Goal: Task Accomplishment & Management: Complete application form

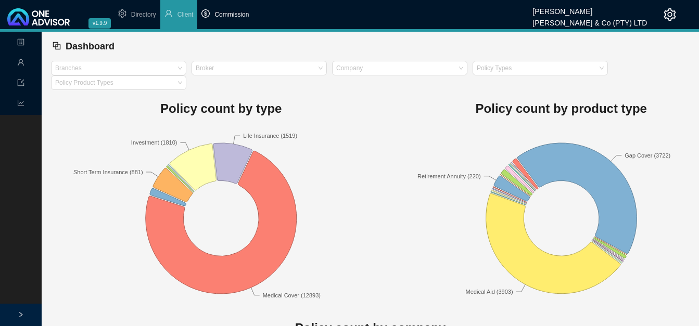
click at [235, 17] on span "Commission" at bounding box center [231, 14] width 34 height 7
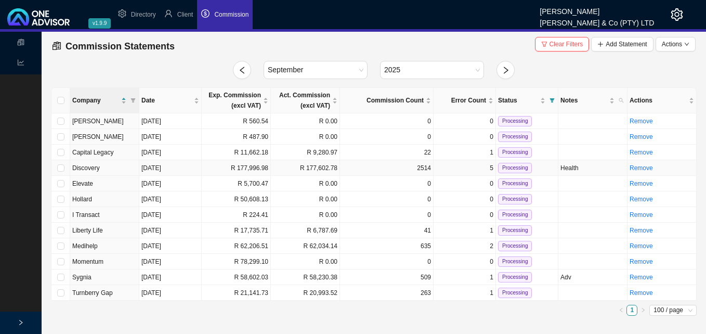
click at [282, 168] on td "R 177,602.78" at bounding box center [305, 168] width 69 height 16
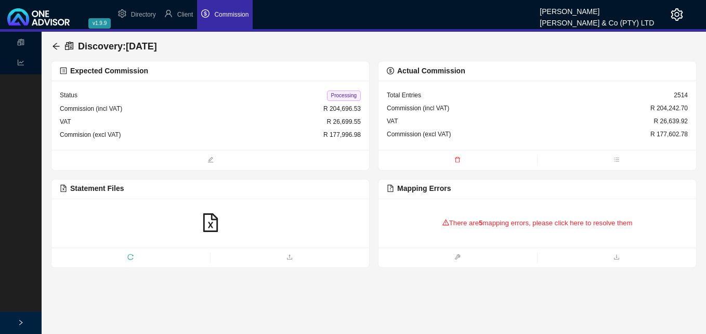
click at [495, 228] on div "There are 5 mapping errors, please click here to resolve them" at bounding box center [537, 223] width 301 height 32
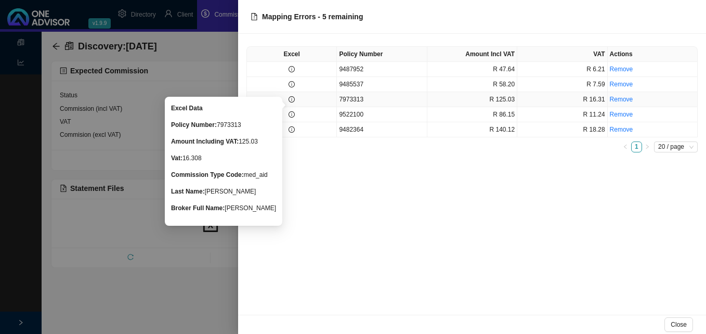
click at [294, 100] on icon "info-circle" at bounding box center [292, 99] width 6 height 6
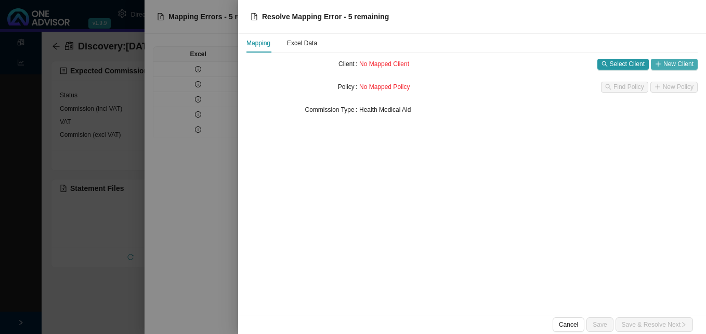
click at [667, 67] on span "New Client" at bounding box center [679, 64] width 30 height 10
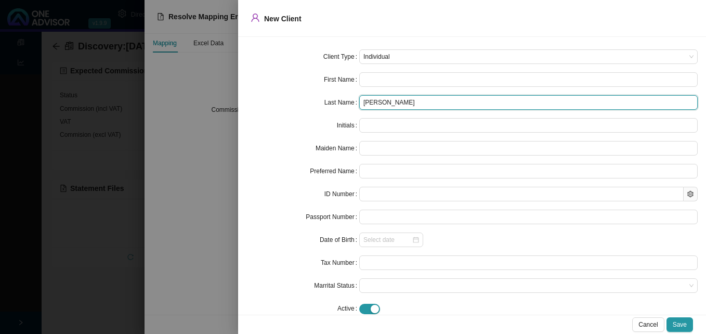
drag, startPoint x: 383, startPoint y: 104, endPoint x: 275, endPoint y: 91, distance: 109.0
click at [284, 91] on form "Client Type Individual First Name Last Name [PERSON_NAME] Initials Maiden Name …" at bounding box center [473, 182] width 452 height 266
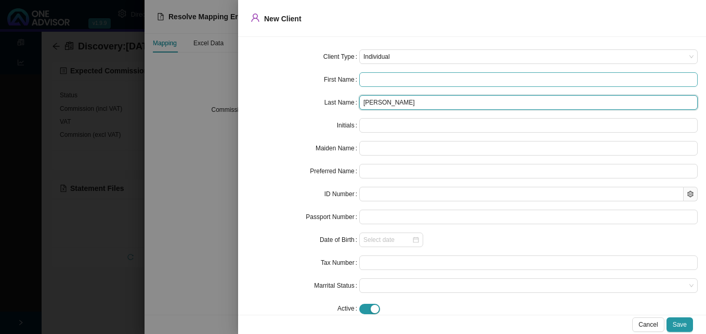
type input "[PERSON_NAME]"
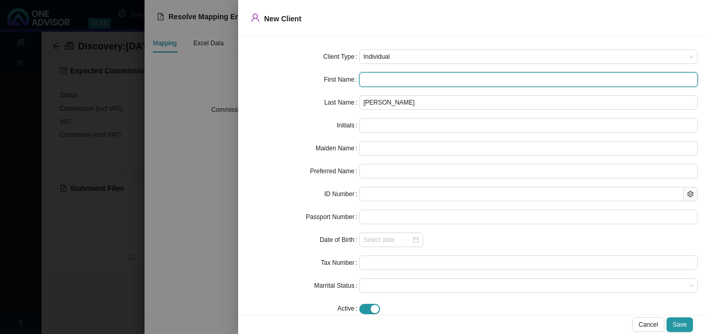
click at [385, 82] on input "text" at bounding box center [528, 79] width 339 height 15
type input "D"
type input "Da"
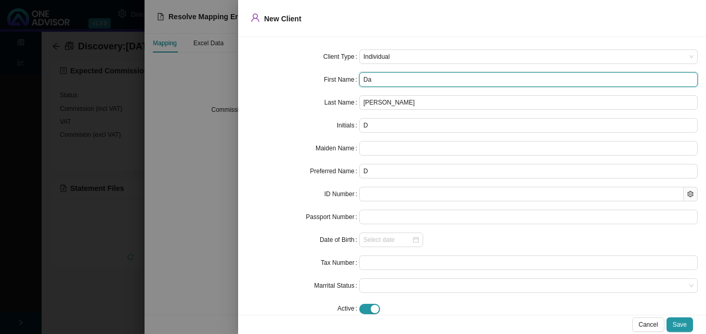
type input "Da"
type input "[PERSON_NAME]"
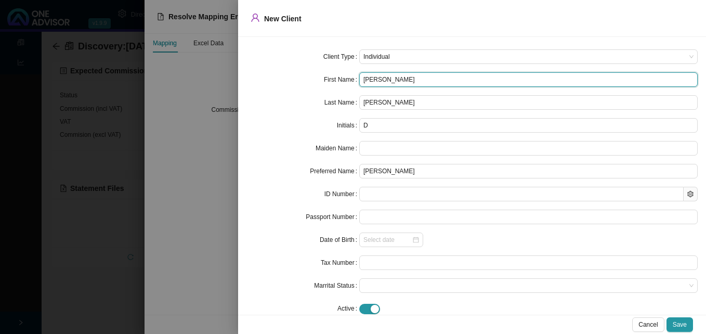
type input "Danie"
type input "[PERSON_NAME]"
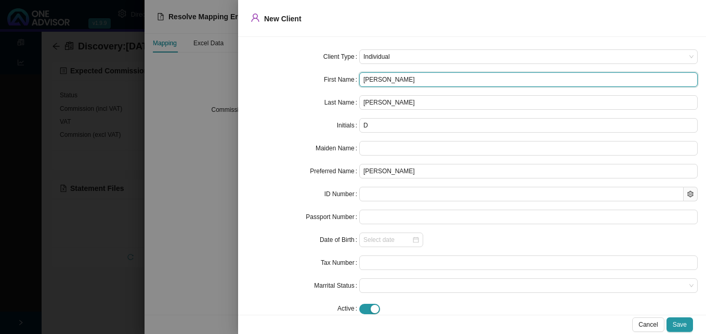
type input "[PERSON_NAME]"
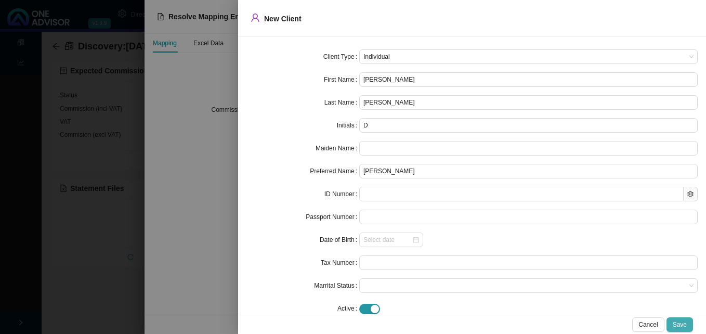
click at [684, 324] on span "Save" at bounding box center [680, 324] width 14 height 10
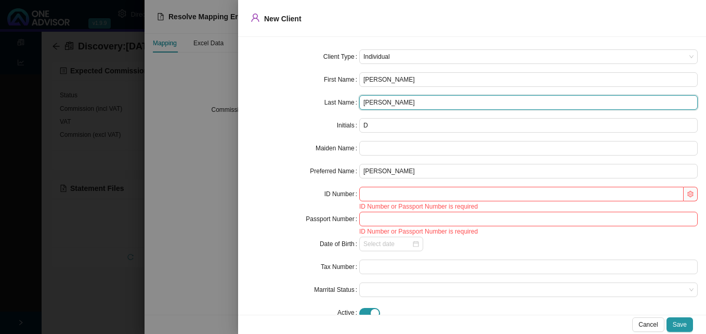
drag, startPoint x: 400, startPoint y: 102, endPoint x: 360, endPoint y: 100, distance: 40.1
click at [360, 100] on input "[PERSON_NAME]" at bounding box center [528, 102] width 339 height 15
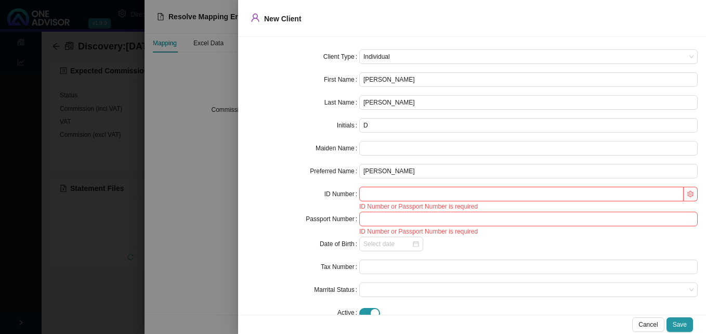
paste input "9605100126082"
type input "9605100126082"
type input "[DATE]"
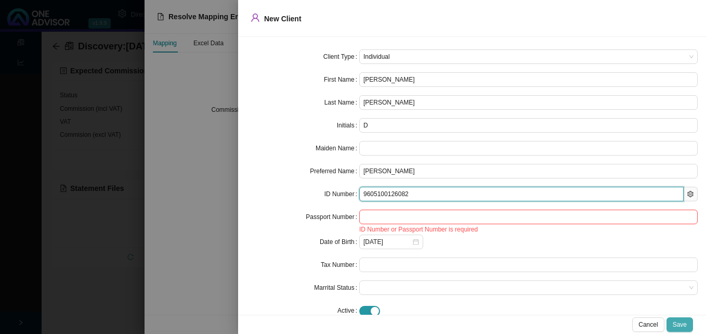
type input "9605100126082"
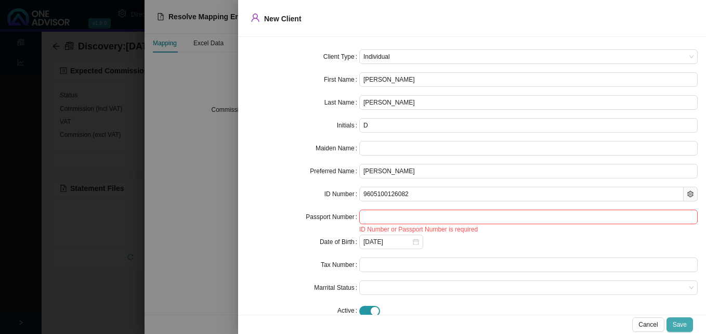
click at [680, 320] on span "Save" at bounding box center [680, 324] width 14 height 10
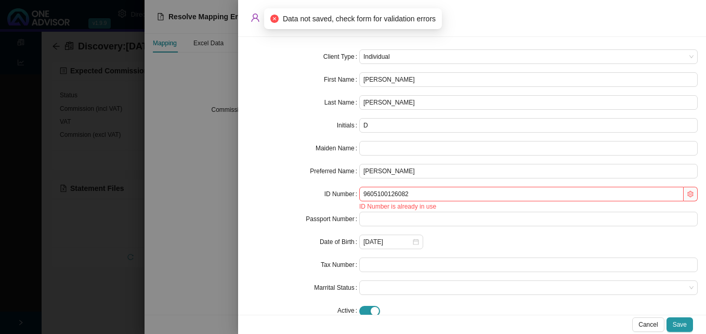
click at [199, 251] on div at bounding box center [353, 167] width 706 height 334
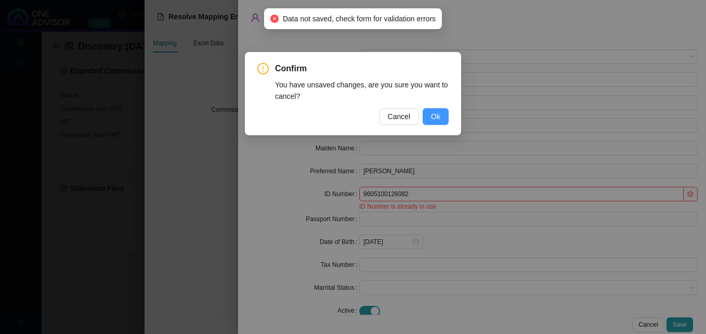
click at [432, 113] on span "Ok" at bounding box center [435, 116] width 9 height 11
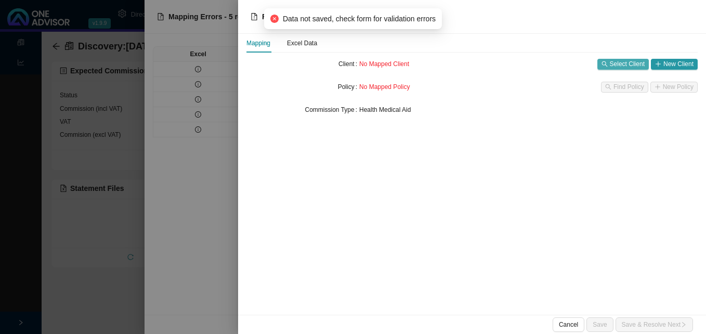
click at [626, 61] on span "Select Client" at bounding box center [627, 64] width 35 height 10
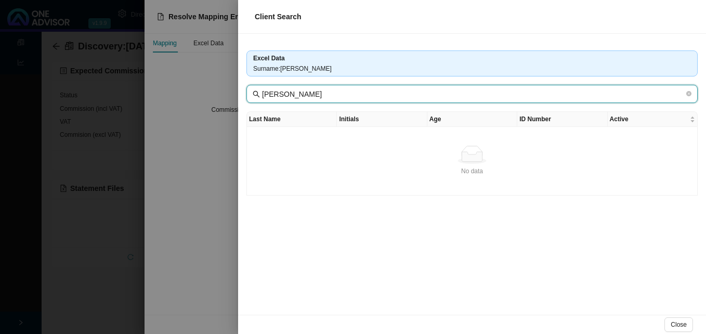
drag, startPoint x: 289, startPoint y: 94, endPoint x: 214, endPoint y: 88, distance: 75.2
click at [214, 88] on div "Client Search Excel Data Surname : [PERSON_NAME] [PERSON_NAME] Last Name Initia…" at bounding box center [353, 167] width 706 height 334
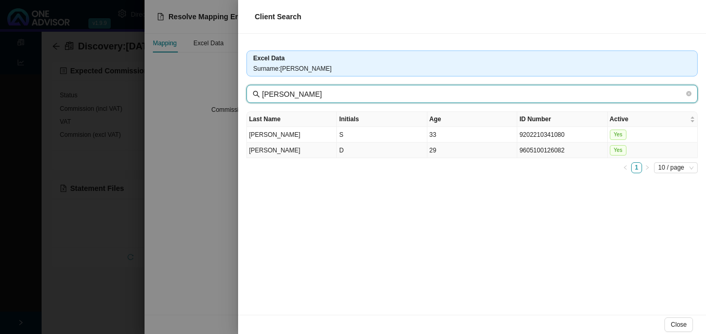
type input "[PERSON_NAME]"
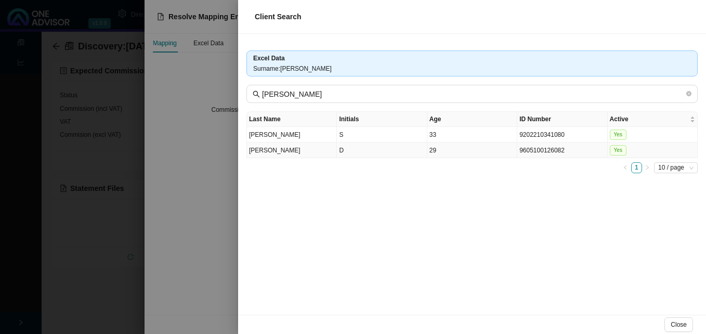
click at [450, 154] on td "29" at bounding box center [473, 151] width 90 height 16
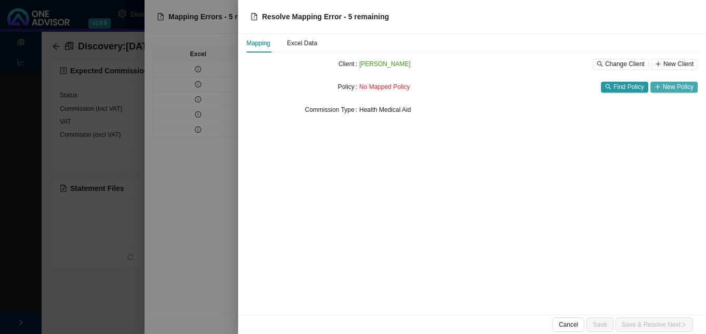
click at [678, 84] on span "New Policy" at bounding box center [678, 87] width 31 height 10
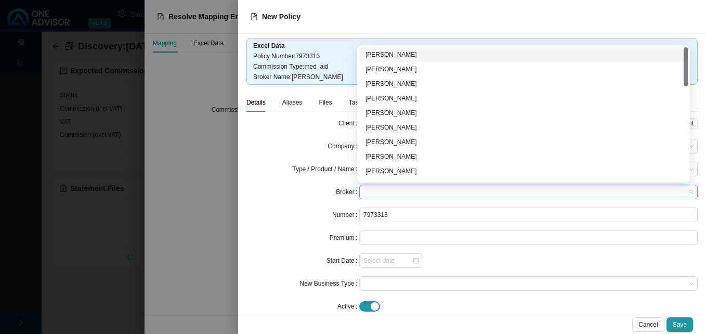
click at [376, 194] on span at bounding box center [529, 192] width 330 height 14
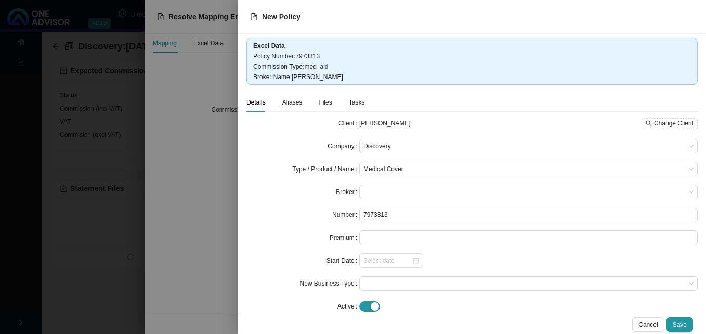
click at [195, 161] on div at bounding box center [353, 167] width 706 height 334
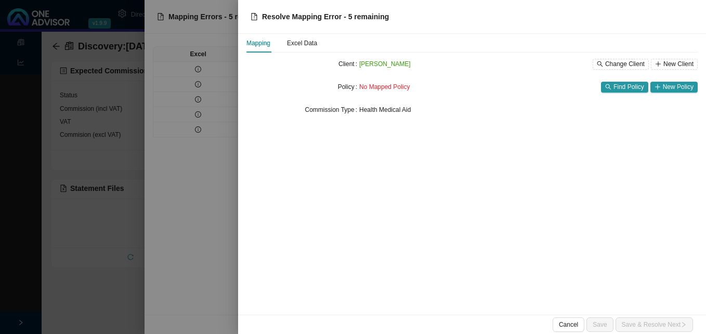
click at [203, 160] on div at bounding box center [353, 167] width 706 height 334
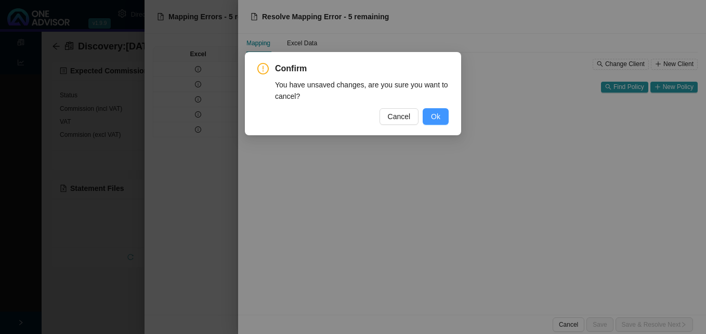
click at [436, 121] on span "Ok" at bounding box center [435, 116] width 9 height 11
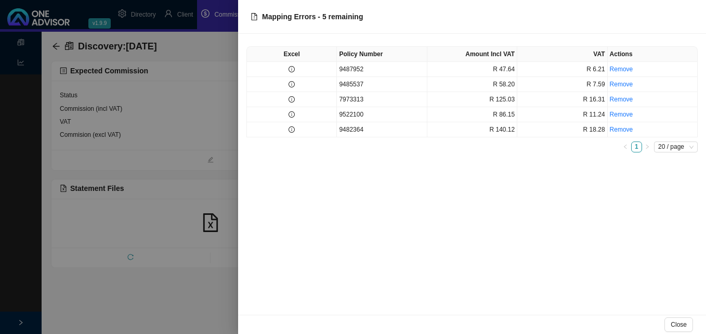
click at [135, 78] on div at bounding box center [353, 167] width 706 height 334
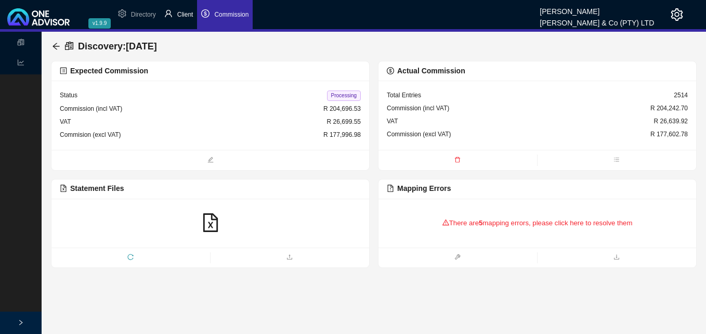
click at [185, 11] on span "Client" at bounding box center [185, 14] width 16 height 7
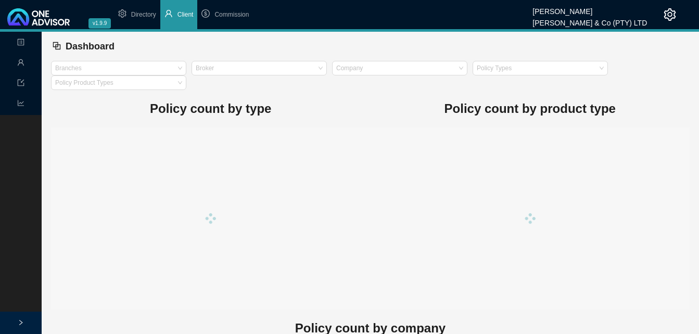
click at [187, 12] on span "Client" at bounding box center [185, 14] width 16 height 7
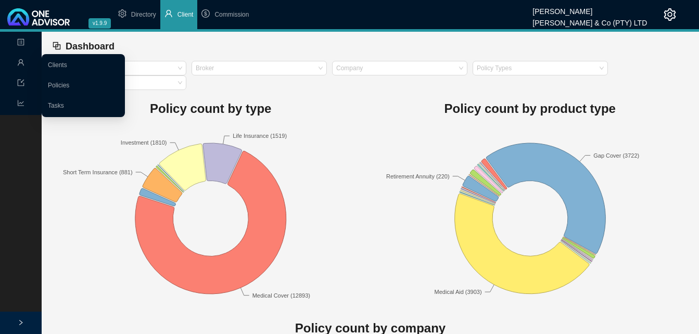
click at [19, 60] on icon "user" at bounding box center [20, 62] width 7 height 7
click at [51, 61] on link "Clients" at bounding box center [57, 64] width 19 height 7
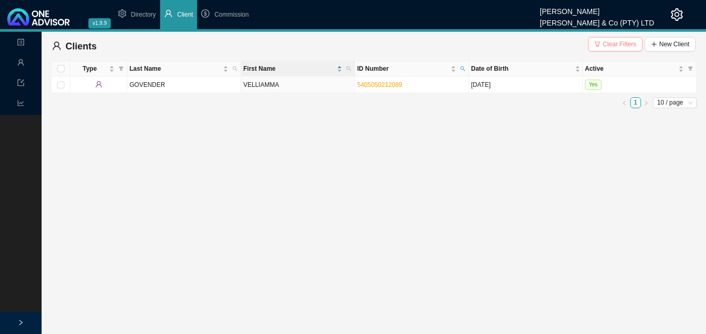
click at [622, 46] on span "Clear Filters" at bounding box center [620, 44] width 34 height 10
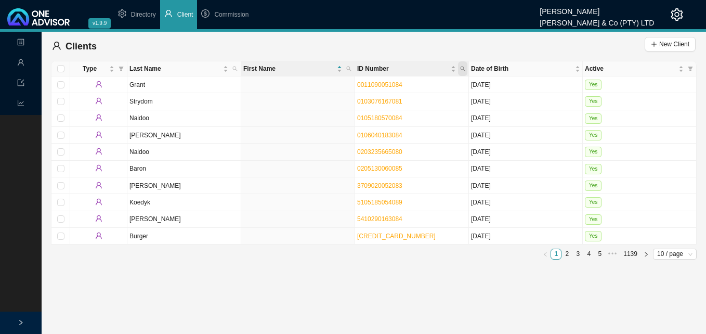
click at [465, 67] on icon "search" at bounding box center [462, 68] width 5 height 5
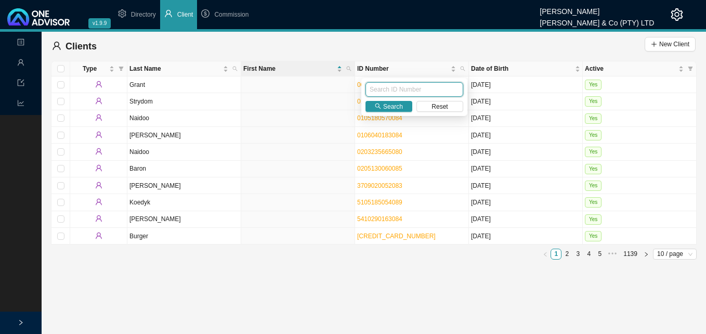
paste input "0106030624089"
type input "0106030624089"
click at [390, 107] on span "Search" at bounding box center [393, 106] width 20 height 10
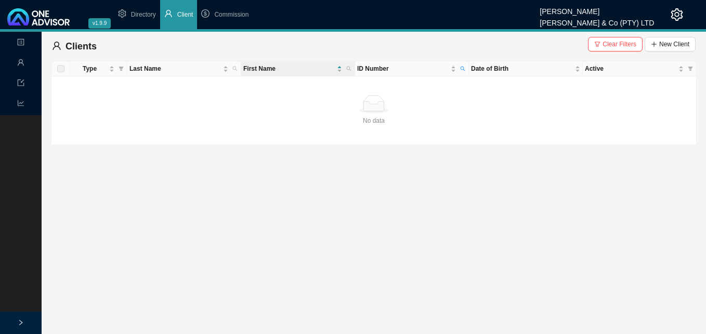
click at [621, 45] on span "Clear Filters" at bounding box center [620, 44] width 34 height 10
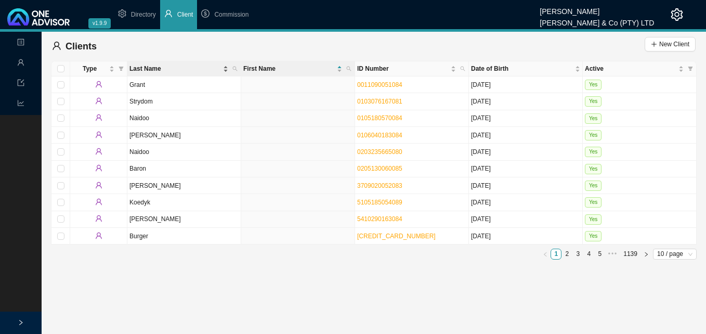
drag, startPoint x: 233, startPoint y: 65, endPoint x: 226, endPoint y: 71, distance: 9.6
click at [232, 65] on span "Last Name" at bounding box center [234, 68] width 9 height 15
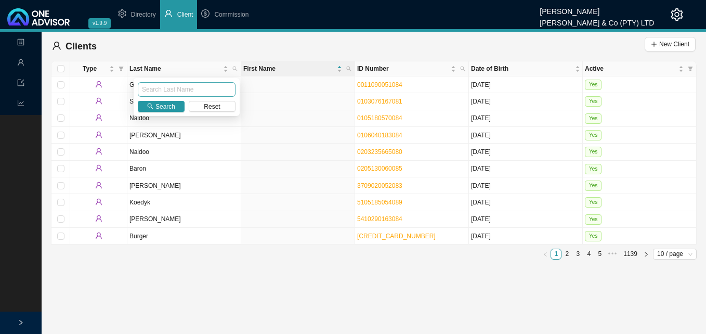
click at [203, 88] on input "text" at bounding box center [187, 89] width 98 height 15
type input "[PERSON_NAME]"
click at [168, 107] on span "Search" at bounding box center [166, 106] width 20 height 10
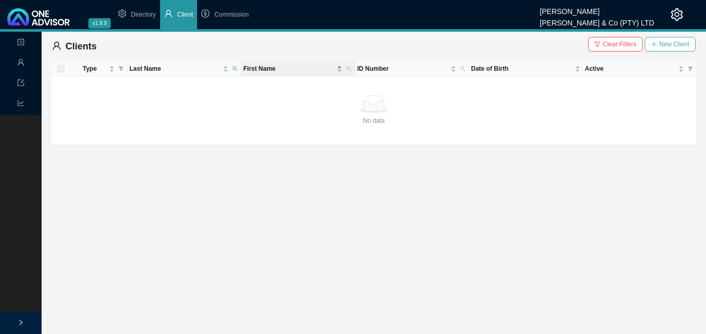
click at [666, 45] on span "New Client" at bounding box center [675, 44] width 30 height 10
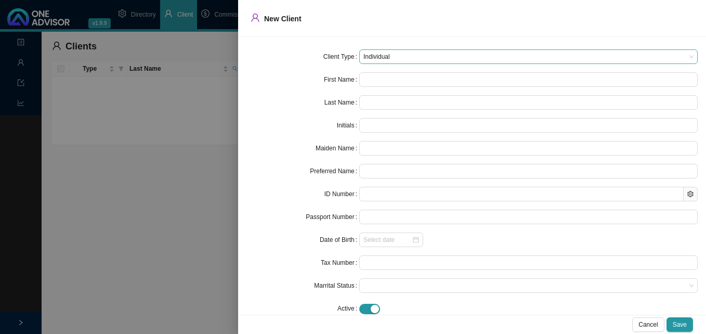
click at [416, 53] on span "Individual" at bounding box center [529, 57] width 330 height 14
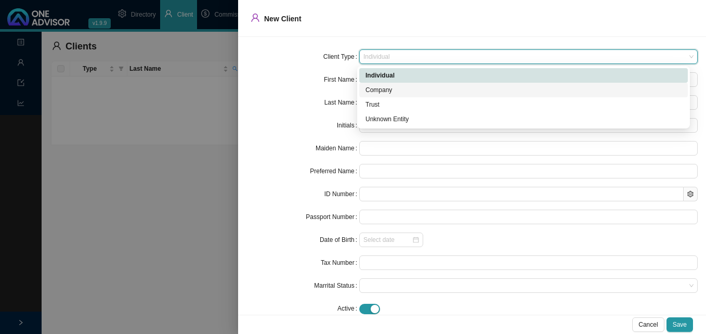
click at [406, 89] on div "Company" at bounding box center [524, 90] width 316 height 10
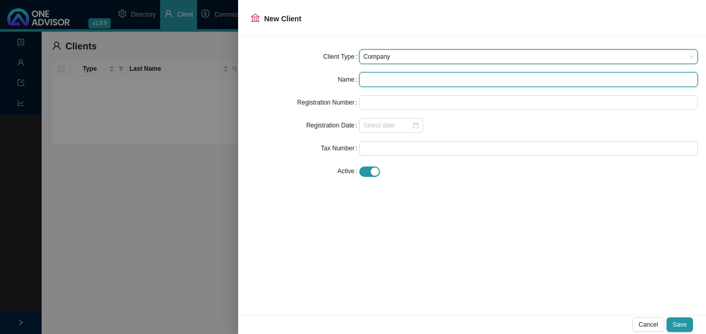
click at [371, 78] on input "text" at bounding box center [528, 79] width 339 height 15
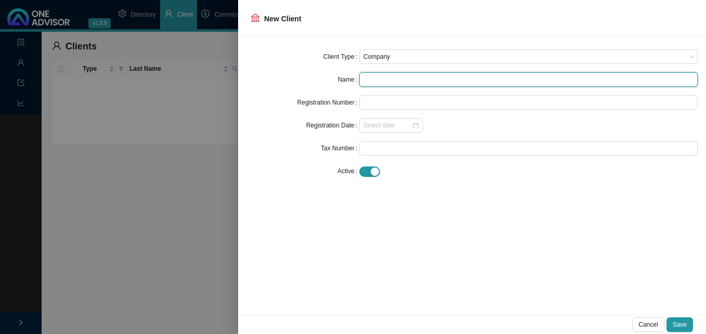
paste input "Miss Angler (Pty) Ltd"
type input "Miss Angler (Pty) Ltd"
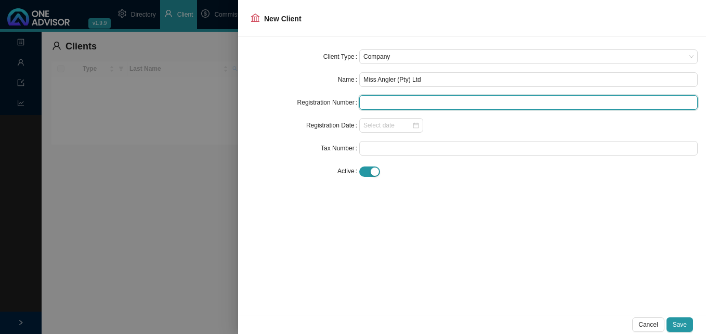
click at [380, 99] on input "text" at bounding box center [528, 102] width 339 height 15
paste input "2022/207281/07"
type input "2022/207281/07"
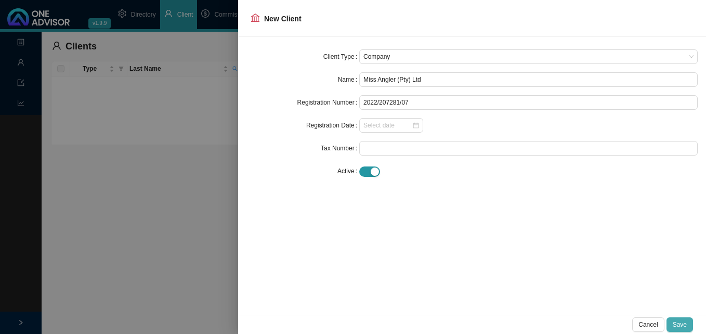
click at [682, 324] on span "Save" at bounding box center [680, 324] width 14 height 10
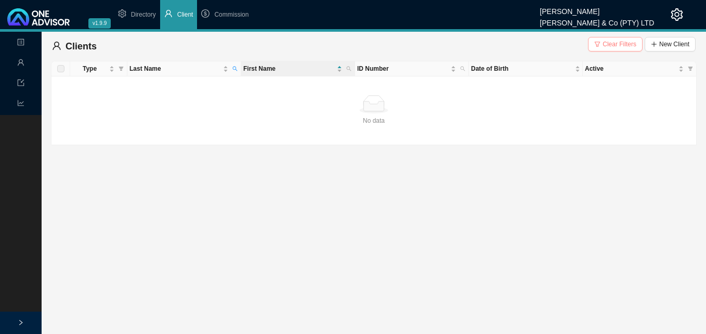
click at [623, 42] on span "Clear Filters" at bounding box center [620, 44] width 34 height 10
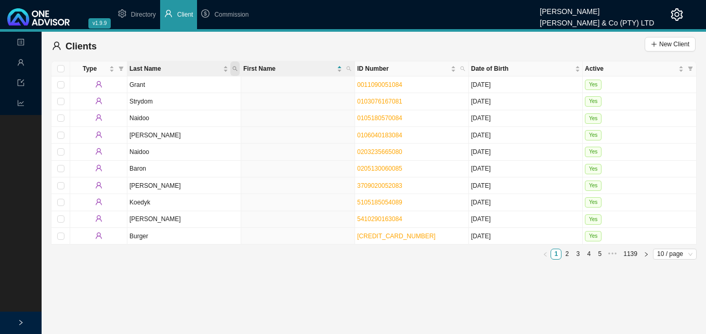
click at [234, 66] on span "Last Name" at bounding box center [234, 68] width 9 height 15
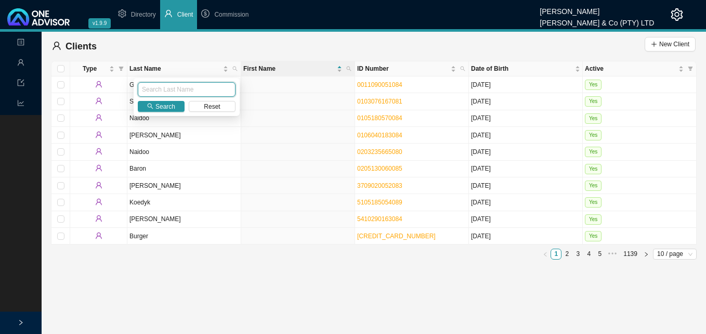
click at [194, 87] on input "text" at bounding box center [187, 89] width 98 height 15
click at [270, 192] on td at bounding box center [298, 185] width 114 height 17
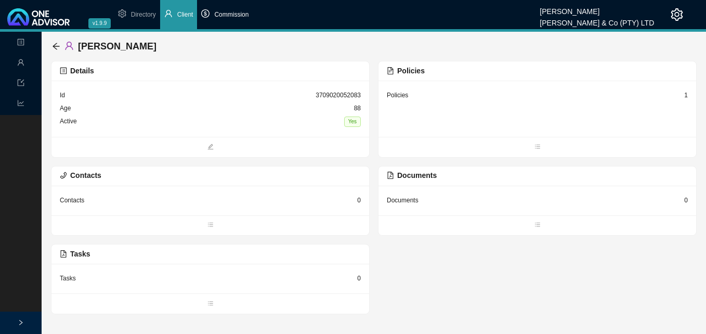
click at [224, 14] on span "Commission" at bounding box center [231, 14] width 34 height 7
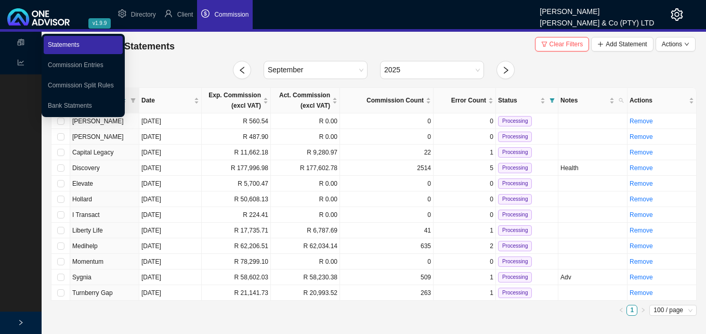
click at [80, 46] on link "Statements" at bounding box center [64, 44] width 32 height 7
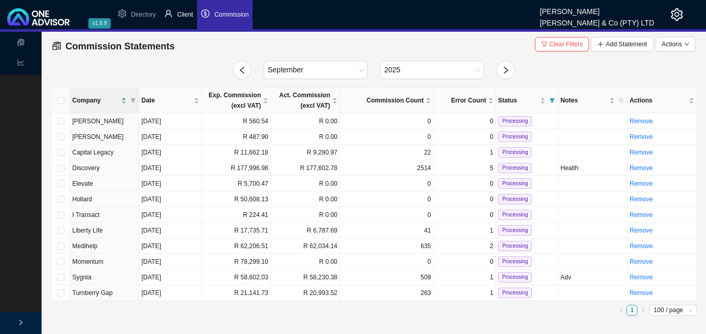
click at [186, 14] on span "Client" at bounding box center [185, 14] width 16 height 7
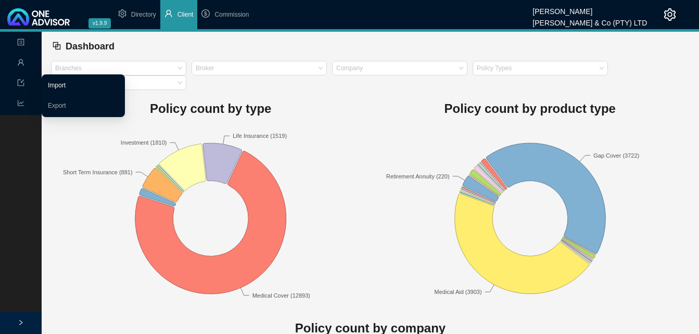
click at [54, 84] on link "Import" at bounding box center [57, 85] width 18 height 7
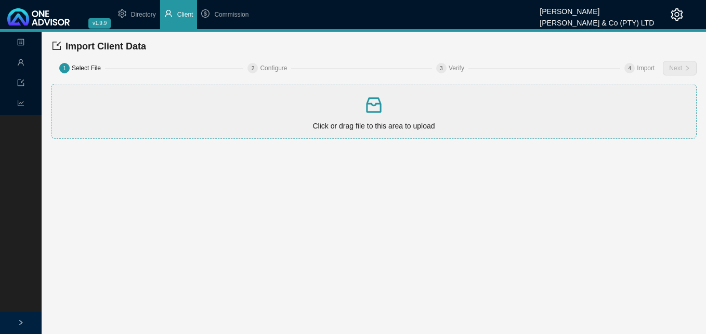
click at [350, 120] on p "Click or drag file to this area to upload" at bounding box center [374, 126] width 637 height 12
click at [680, 69] on span "Next" at bounding box center [675, 68] width 13 height 10
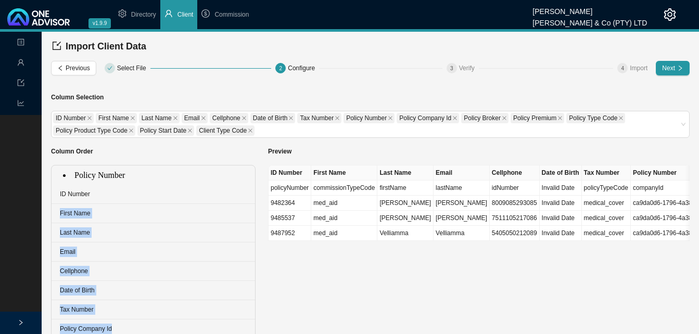
drag, startPoint x: 111, startPoint y: 307, endPoint x: 123, endPoint y: 177, distance: 130.0
click at [123, 177] on ul "ID Number First Name Last Name Email Cellphone Date of Birth Tax Number Policy …" at bounding box center [152, 309] width 203 height 288
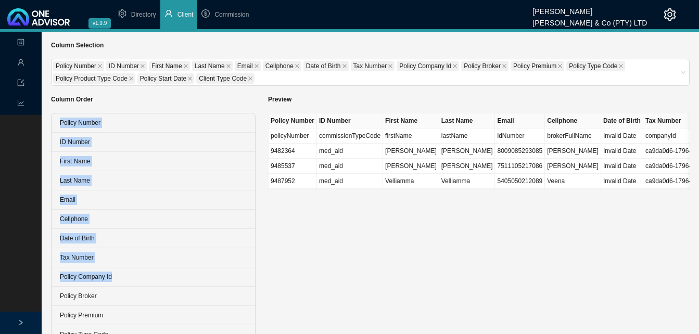
scroll to position [104, 0]
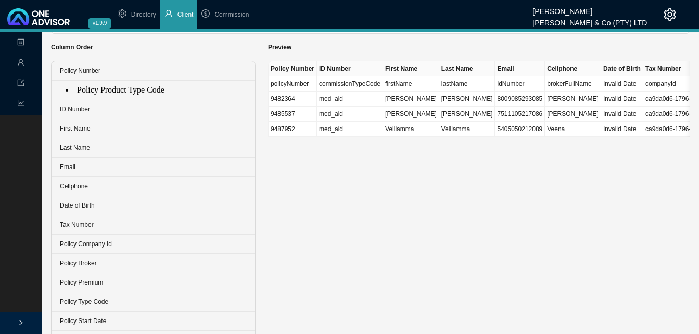
drag, startPoint x: 103, startPoint y: 306, endPoint x: 116, endPoint y: 99, distance: 207.4
click at [116, 99] on ul "Policy Number ID Number First Name Last Name Email Cellphone Date of Birth Tax …" at bounding box center [152, 205] width 203 height 288
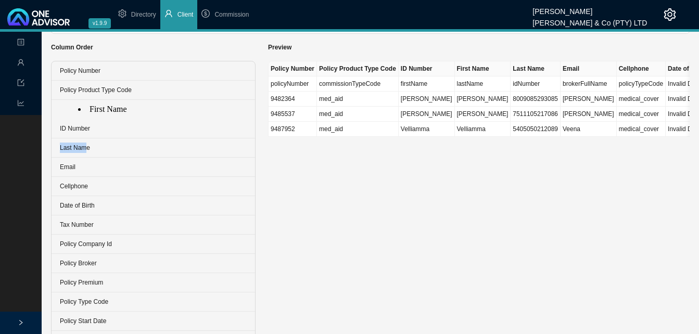
drag, startPoint x: 84, startPoint y: 130, endPoint x: 110, endPoint y: 115, distance: 30.3
click at [110, 115] on ul "Policy Number Policy Product Type Code ID Number First Name Last Name Email Cel…" at bounding box center [152, 205] width 203 height 288
drag, startPoint x: 110, startPoint y: 115, endPoint x: 98, endPoint y: 133, distance: 20.9
click at [98, 133] on ul "Policy Number Policy Product Type Code First Name ID Number Last Name Email Cel…" at bounding box center [152, 205] width 203 height 288
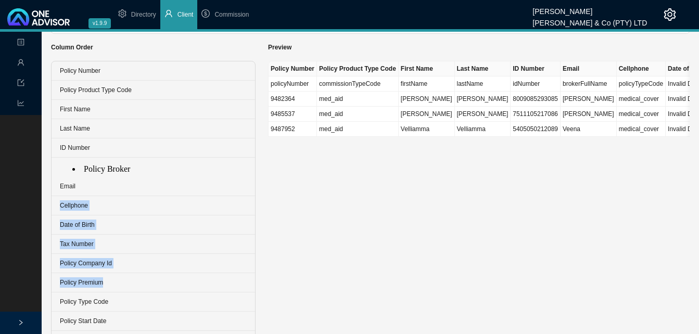
drag, startPoint x: 127, startPoint y: 264, endPoint x: 148, endPoint y: 175, distance: 91.9
click at [148, 175] on ul "Policy Number Policy Product Type Code First Name Last Name ID Number Email Cel…" at bounding box center [152, 205] width 203 height 288
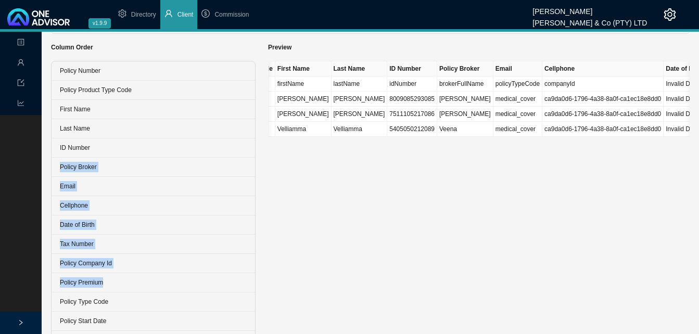
scroll to position [0, 219]
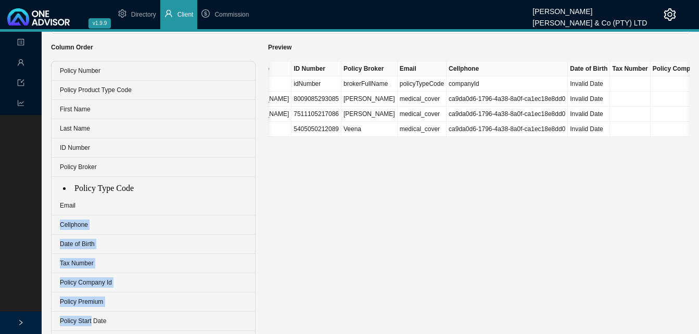
drag, startPoint x: 90, startPoint y: 305, endPoint x: 101, endPoint y: 197, distance: 109.3
click at [101, 197] on ul "Policy Number Policy Product Type Code First Name Last Name ID Number Policy Br…" at bounding box center [152, 205] width 203 height 288
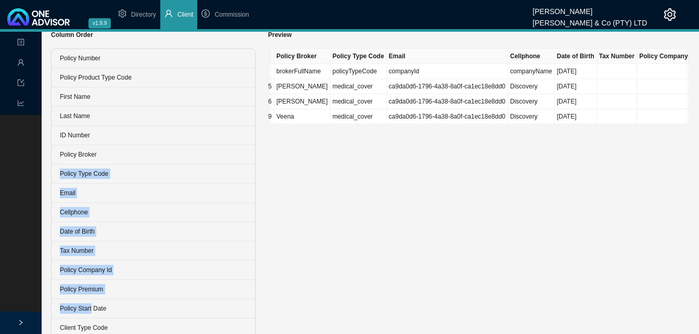
scroll to position [120, 0]
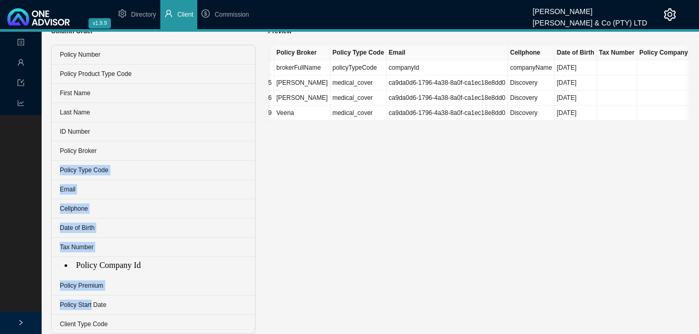
click at [112, 272] on ul "Policy Number Policy Product Type Code First Name Last Name ID Number Policy Br…" at bounding box center [152, 189] width 203 height 288
click at [116, 280] on li "Policy Premium" at bounding box center [152, 285] width 203 height 19
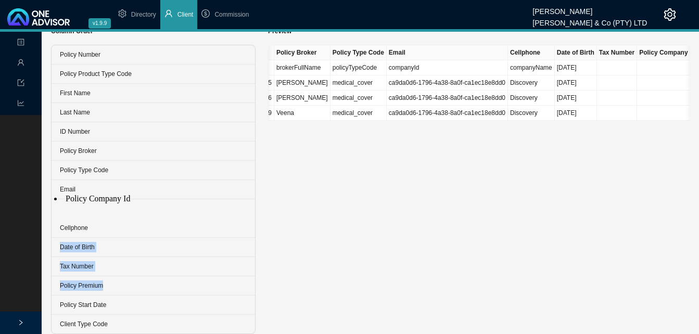
drag, startPoint x: 101, startPoint y: 269, endPoint x: 104, endPoint y: 207, distance: 63.0
click at [104, 207] on ul "Policy Number Policy Product Type Code First Name Last Name ID Number Policy Br…" at bounding box center [152, 189] width 203 height 288
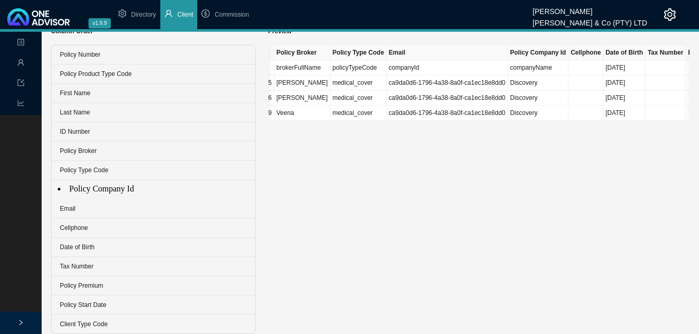
click at [99, 193] on ul "Policy Number Policy Product Type Code First Name Last Name ID Number Policy Br…" at bounding box center [152, 189] width 203 height 288
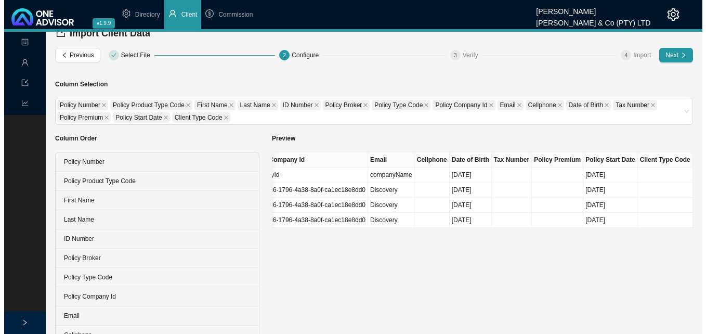
scroll to position [0, 0]
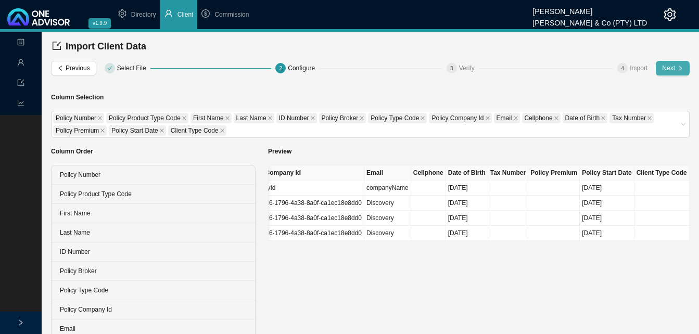
click at [671, 70] on span "Next" at bounding box center [668, 68] width 13 height 10
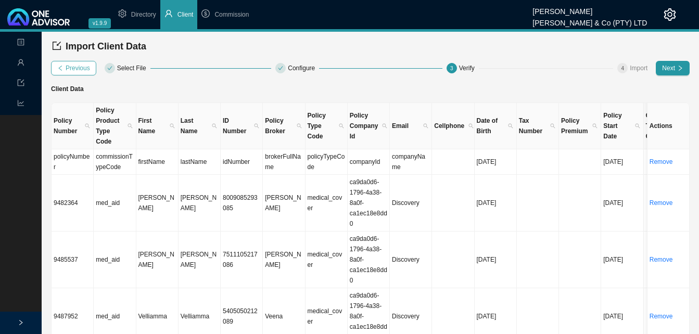
click at [75, 71] on span "Previous" at bounding box center [78, 68] width 24 height 10
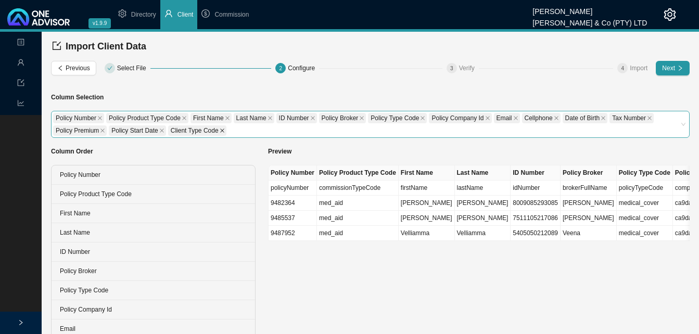
click at [220, 130] on icon "close" at bounding box center [222, 130] width 5 height 5
click at [159, 130] on icon "close" at bounding box center [161, 130] width 5 height 5
click at [101, 132] on icon "close" at bounding box center [102, 130] width 5 height 5
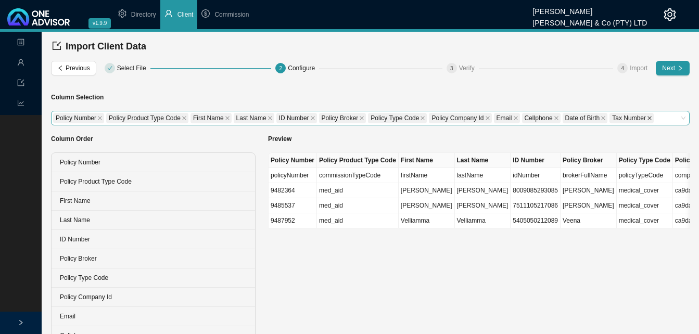
click at [647, 118] on icon "close" at bounding box center [649, 117] width 5 height 5
click at [600, 119] on icon "close" at bounding box center [602, 117] width 5 height 5
click at [553, 120] on icon "close" at bounding box center [555, 117] width 5 height 5
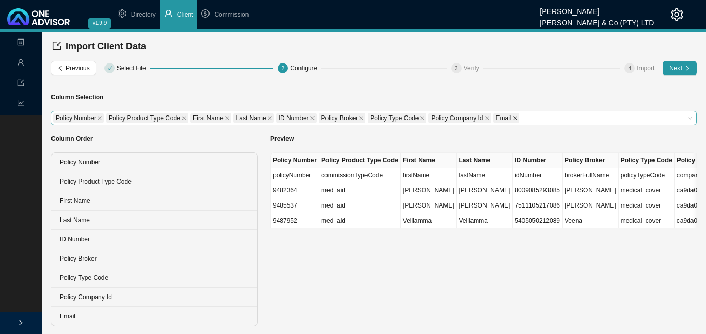
click at [513, 121] on span at bounding box center [515, 117] width 5 height 9
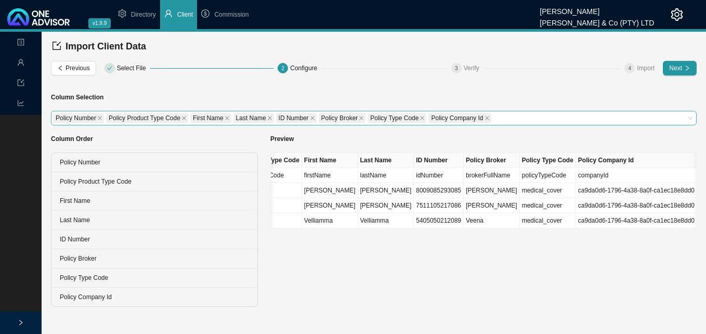
scroll to position [0, 123]
click at [680, 69] on span "Next" at bounding box center [675, 68] width 13 height 10
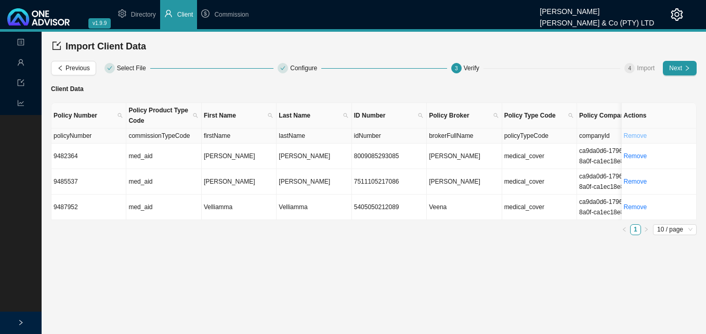
click at [646, 137] on link "Remove" at bounding box center [635, 135] width 23 height 7
click at [676, 113] on span "Yes" at bounding box center [677, 114] width 10 height 10
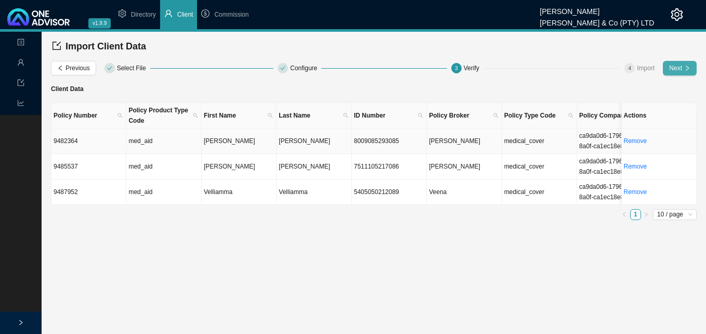
click at [672, 71] on span "Next" at bounding box center [675, 68] width 13 height 10
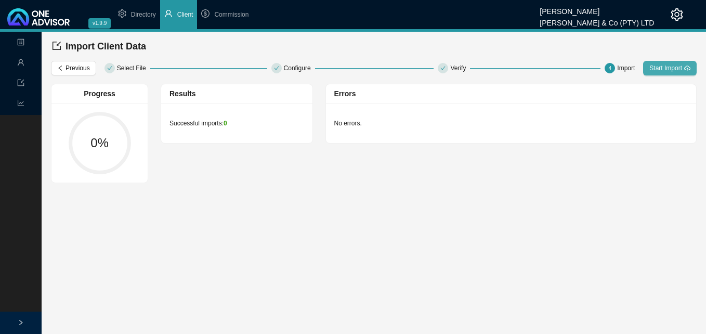
click at [667, 67] on span "Start Import" at bounding box center [666, 68] width 33 height 10
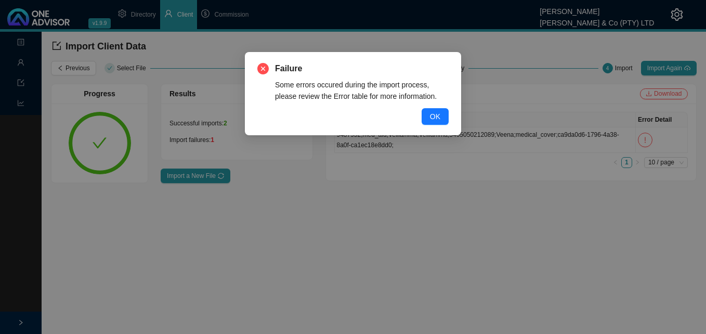
drag, startPoint x: 435, startPoint y: 116, endPoint x: 440, endPoint y: 121, distance: 6.3
click at [435, 118] on span "OK" at bounding box center [435, 116] width 10 height 11
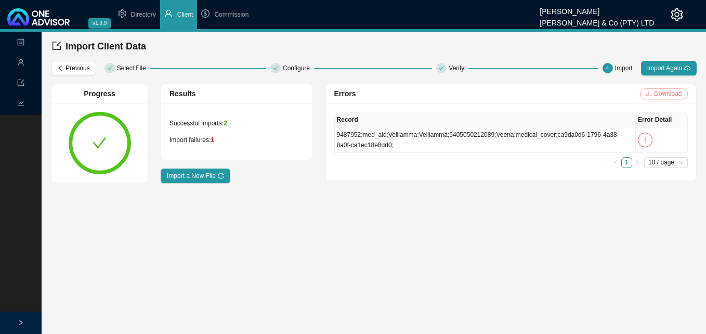
click at [670, 95] on span "Download" at bounding box center [668, 93] width 28 height 10
click at [496, 138] on span "5405050212089 ;" at bounding box center [472, 134] width 47 height 7
click at [460, 134] on span "5405050212089 ;" at bounding box center [472, 134] width 47 height 7
click at [655, 123] on th "Error Detail" at bounding box center [662, 119] width 52 height 15
click at [202, 174] on span "Import a New File" at bounding box center [191, 176] width 49 height 10
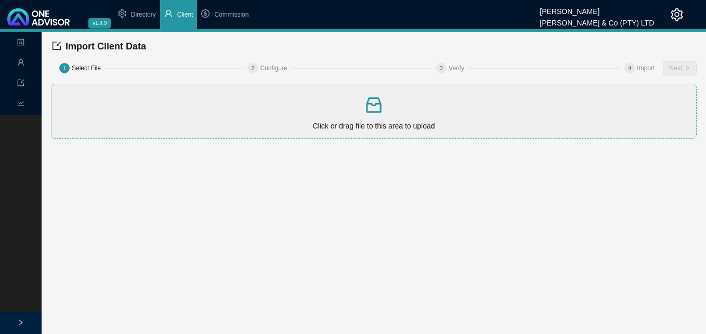
click at [371, 111] on icon "inbox" at bounding box center [373, 105] width 15 height 16
click at [680, 68] on span "Next" at bounding box center [675, 68] width 13 height 10
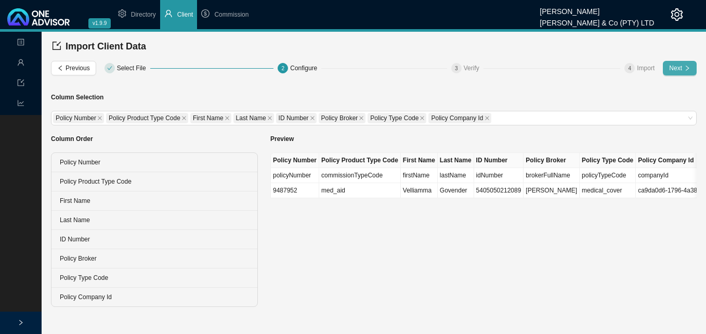
click at [679, 70] on span "Next" at bounding box center [675, 68] width 13 height 10
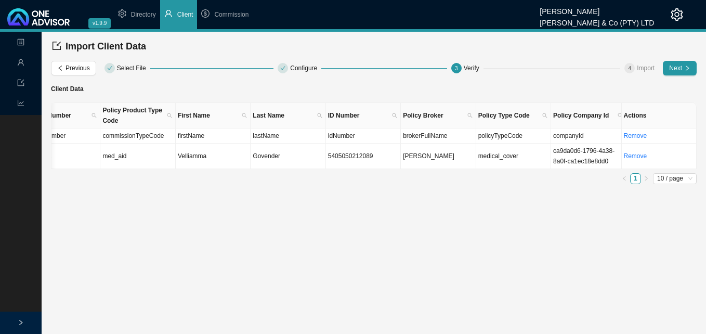
scroll to position [0, 31]
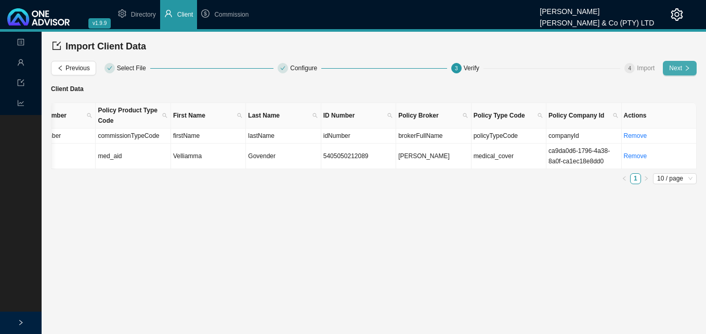
click at [680, 73] on button "Next" at bounding box center [680, 68] width 34 height 15
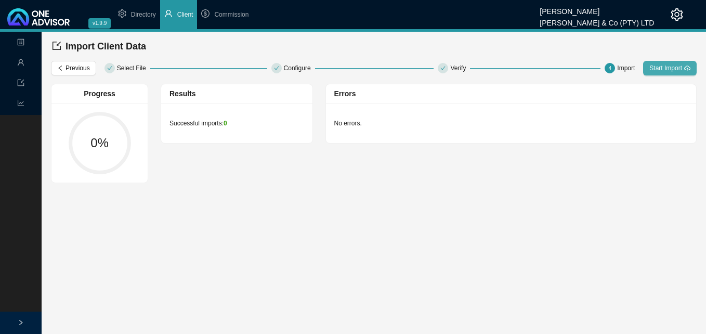
click at [660, 62] on button "Start Import" at bounding box center [670, 68] width 54 height 15
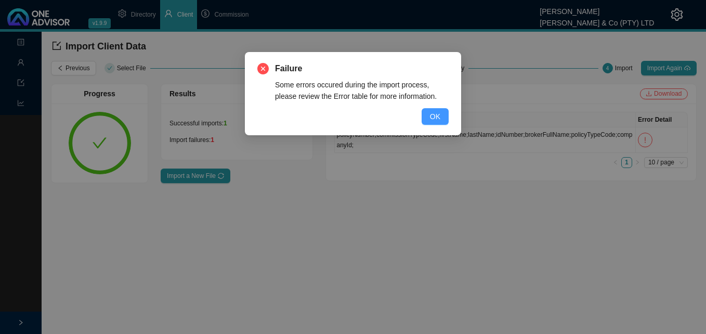
click at [443, 113] on button "OK" at bounding box center [435, 116] width 27 height 17
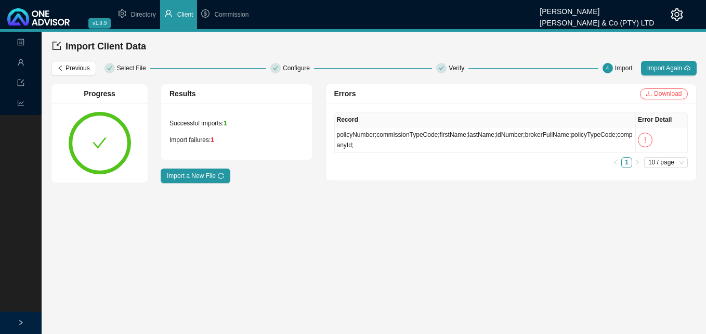
click at [501, 54] on div "Import Client Data" at bounding box center [374, 46] width 644 height 21
click at [449, 137] on span "firstName ;" at bounding box center [454, 134] width 29 height 7
click at [234, 14] on span "Commission" at bounding box center [231, 14] width 34 height 7
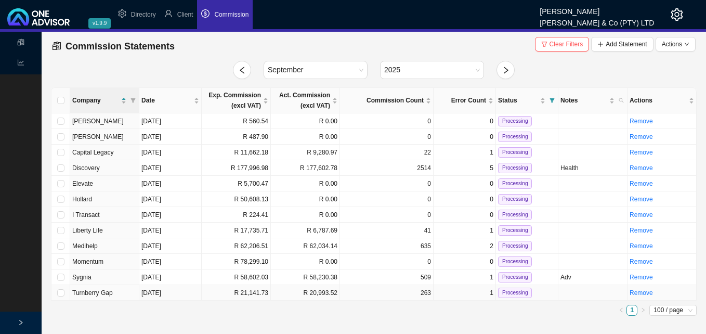
click at [181, 297] on td "[DATE]" at bounding box center [170, 293] width 62 height 16
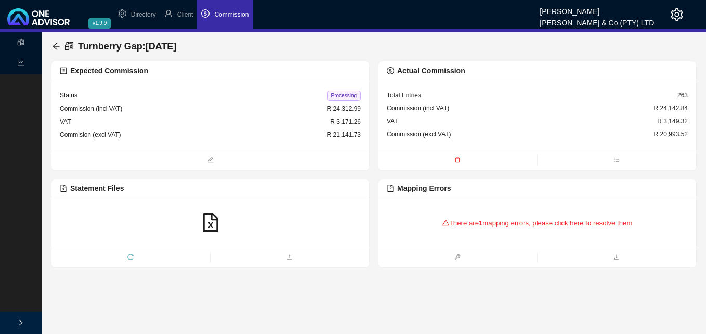
click at [132, 253] on span "reload" at bounding box center [130, 258] width 159 height 10
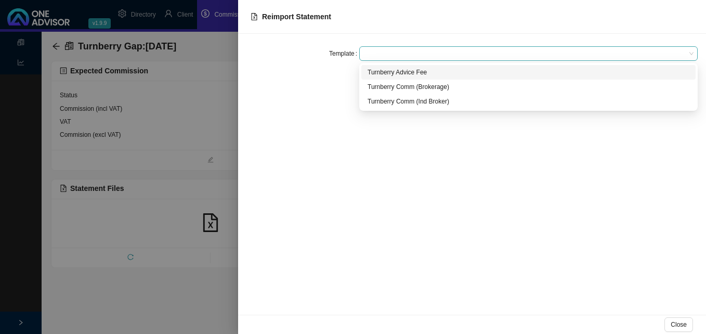
click at [384, 53] on span at bounding box center [529, 54] width 330 height 14
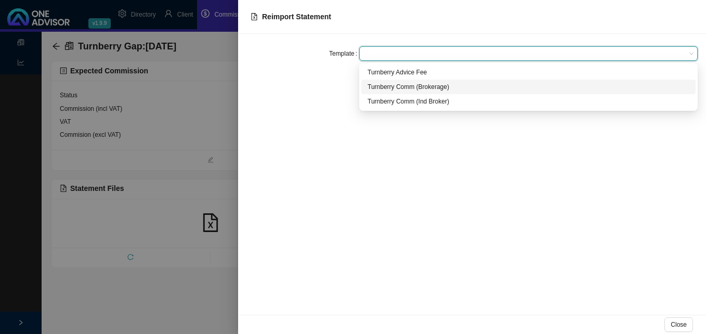
click at [389, 86] on div "Turnberry Comm (Brokerage)" at bounding box center [529, 87] width 322 height 10
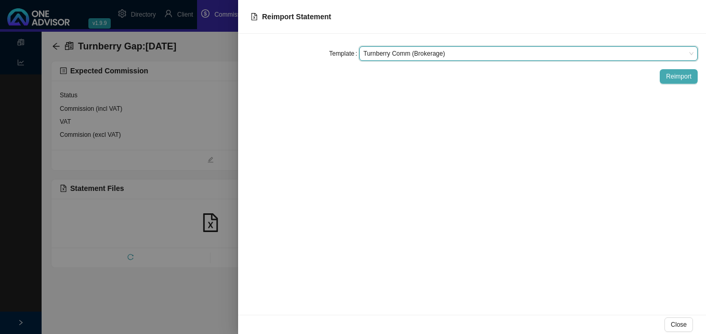
click at [679, 75] on span "Reimport" at bounding box center [678, 76] width 25 height 10
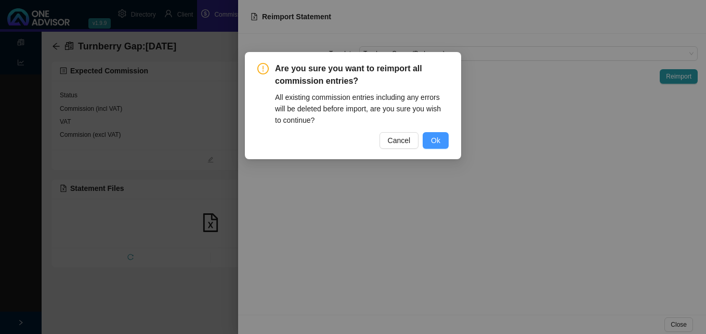
click at [434, 141] on span "Ok" at bounding box center [435, 140] width 9 height 11
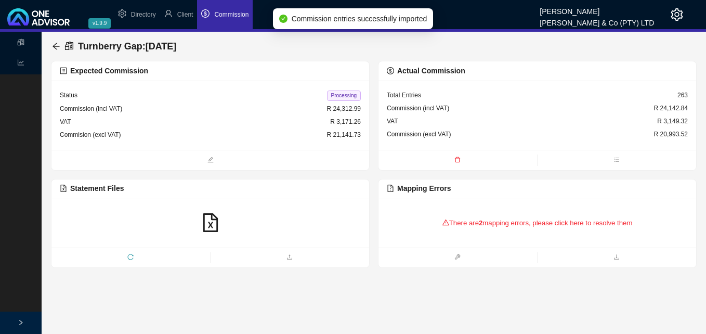
click at [539, 225] on div "There are 2 mapping errors, please click here to resolve them" at bounding box center [537, 223] width 301 height 32
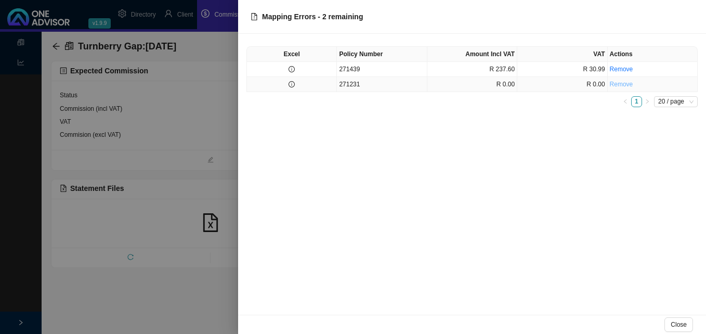
click at [630, 85] on link "Remove" at bounding box center [621, 84] width 23 height 7
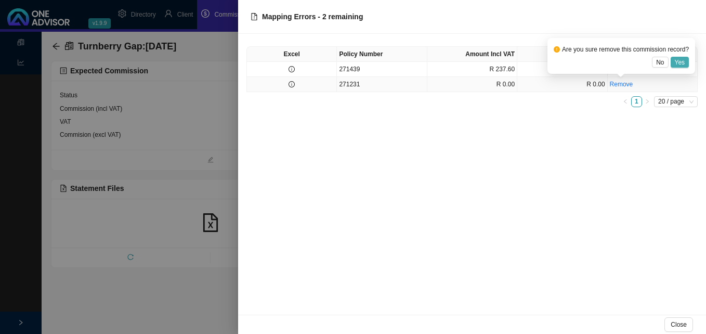
click at [680, 62] on span "Yes" at bounding box center [680, 62] width 10 height 10
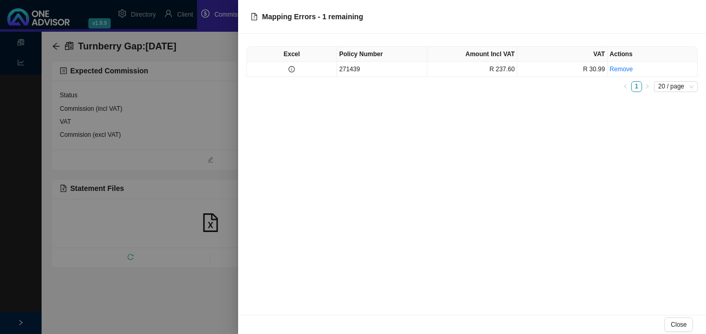
click at [207, 133] on div at bounding box center [353, 167] width 706 height 334
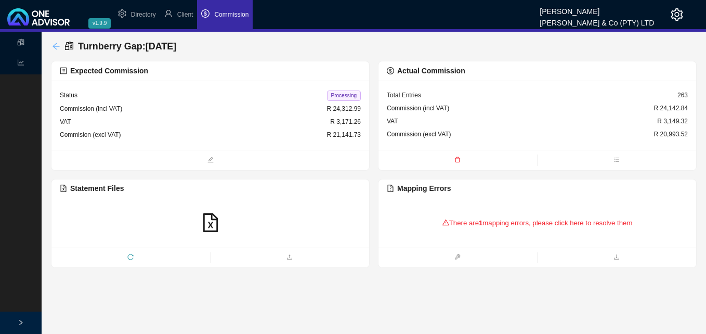
click at [53, 43] on icon "arrow-left" at bounding box center [56, 46] width 8 height 8
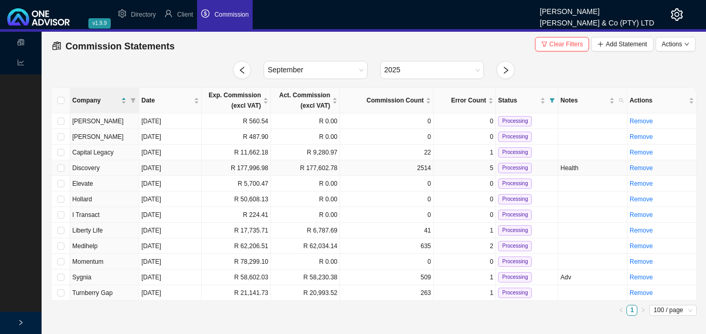
click at [295, 173] on td "R 177,602.78" at bounding box center [305, 168] width 69 height 16
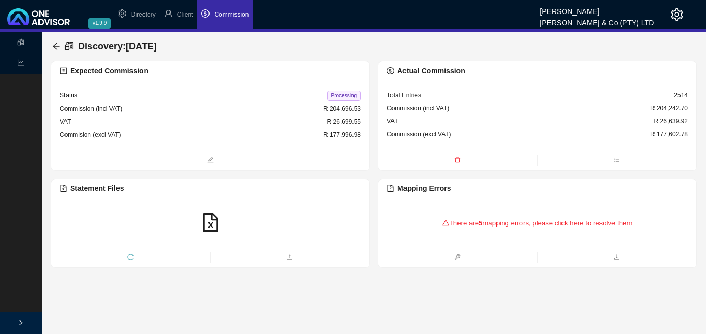
click at [131, 257] on icon "reload" at bounding box center [130, 257] width 6 height 6
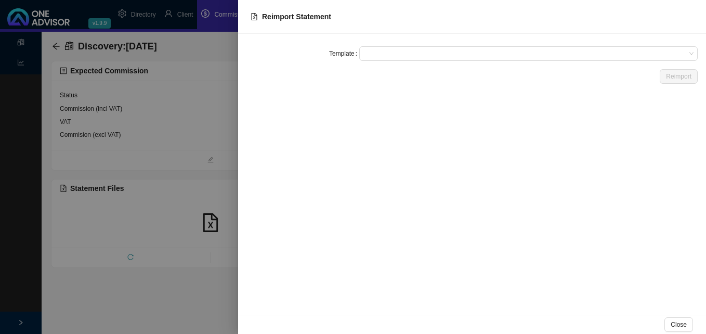
click at [217, 94] on div at bounding box center [353, 167] width 706 height 334
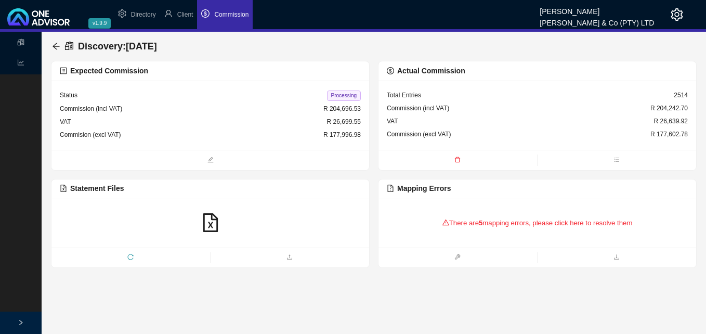
click at [55, 42] on div "Discovery : [DATE]" at bounding box center [106, 46] width 109 height 19
click at [56, 46] on icon "arrow-left" at bounding box center [56, 46] width 7 height 7
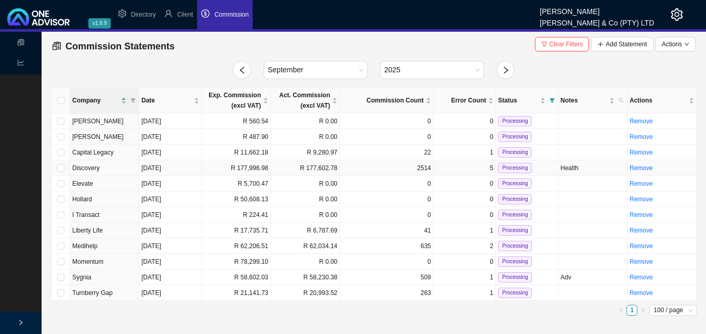
click at [158, 166] on td "[DATE]" at bounding box center [170, 168] width 62 height 16
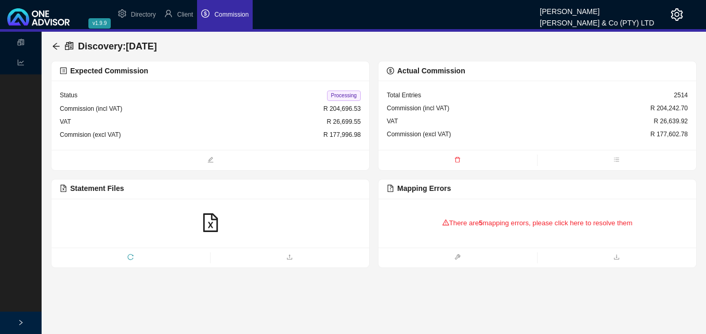
click at [544, 223] on div "There are 5 mapping errors, please click here to resolve them" at bounding box center [537, 223] width 301 height 32
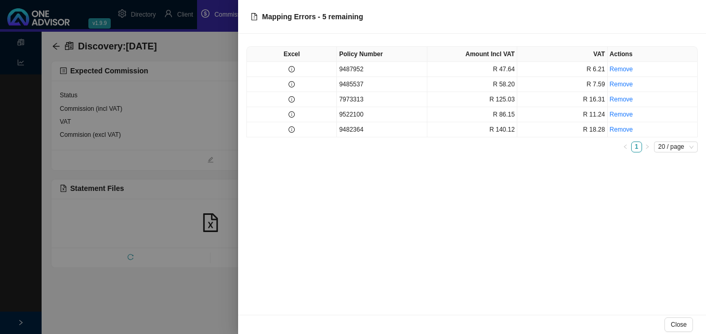
click at [199, 173] on div at bounding box center [353, 167] width 706 height 334
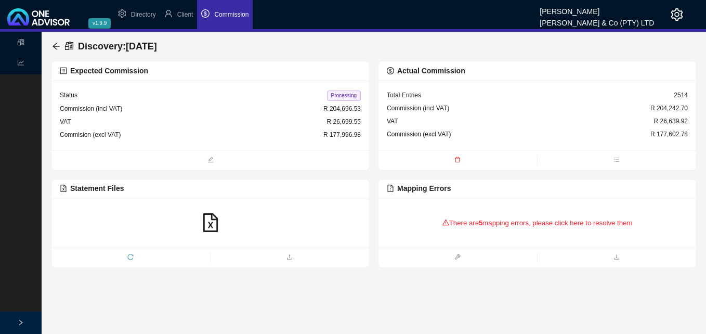
click at [128, 256] on icon "reload" at bounding box center [131, 257] width 6 height 6
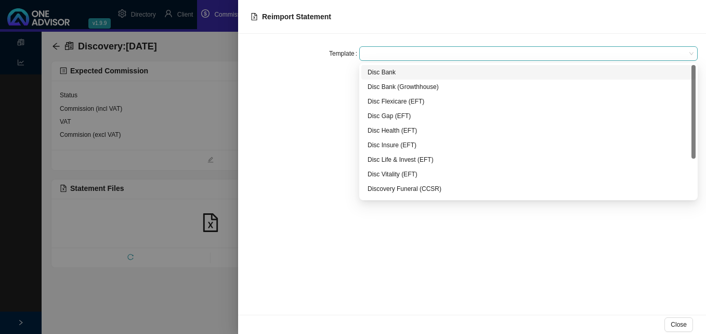
click at [405, 57] on span at bounding box center [529, 54] width 330 height 14
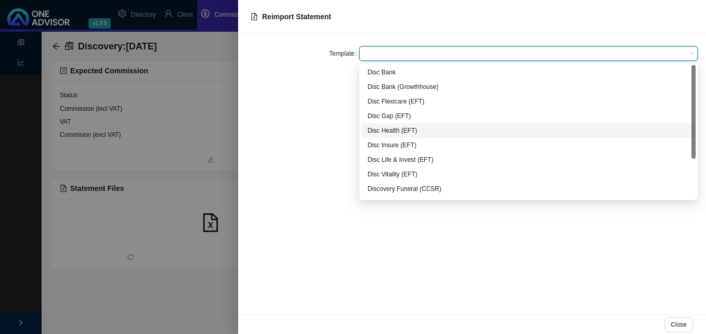
click at [400, 128] on div "Disc Health (EFT)" at bounding box center [529, 130] width 322 height 10
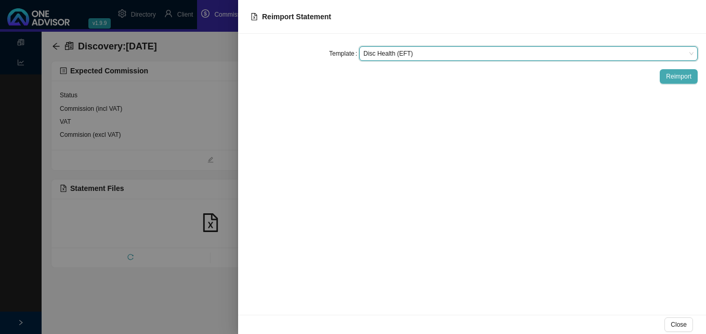
click at [676, 75] on span "Reimport" at bounding box center [678, 76] width 25 height 10
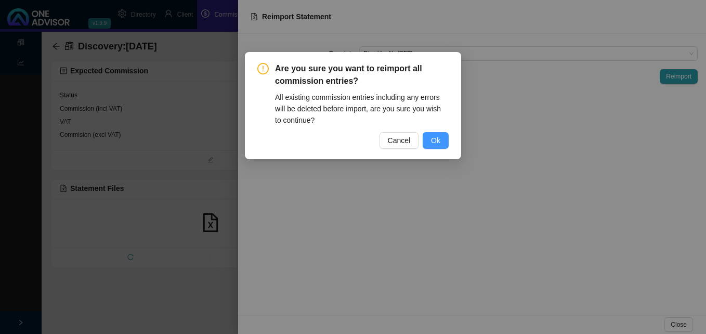
click at [438, 138] on span "Ok" at bounding box center [435, 140] width 9 height 11
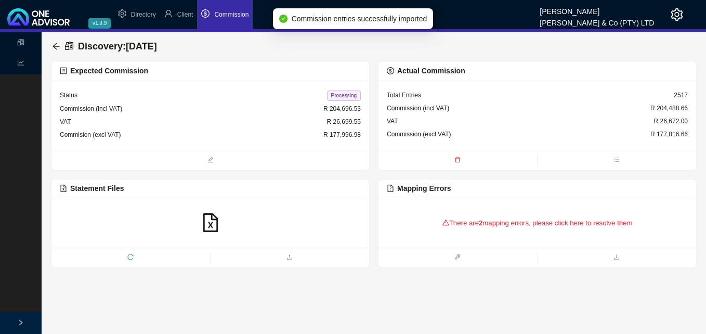
click at [489, 225] on div "There are 2 mapping errors, please click here to resolve them" at bounding box center [537, 223] width 301 height 32
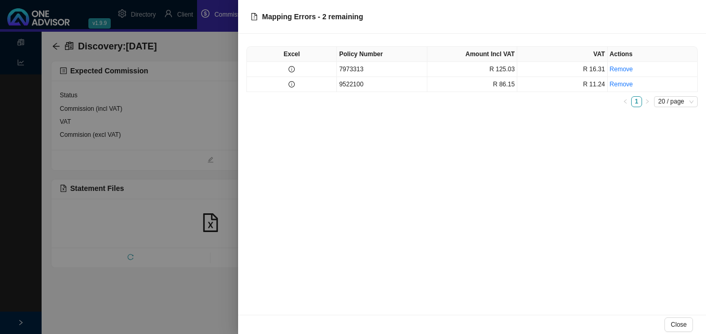
click at [145, 202] on div at bounding box center [353, 167] width 706 height 334
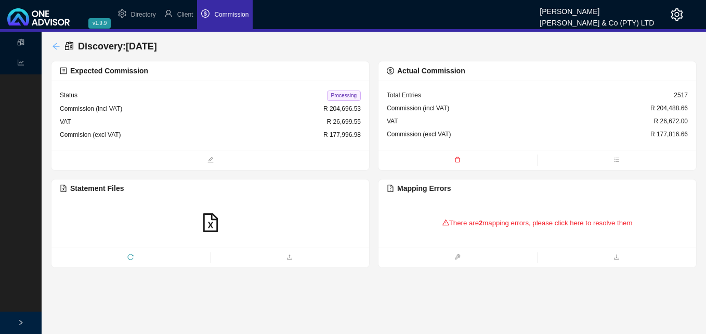
click at [55, 45] on icon "arrow-left" at bounding box center [56, 46] width 7 height 7
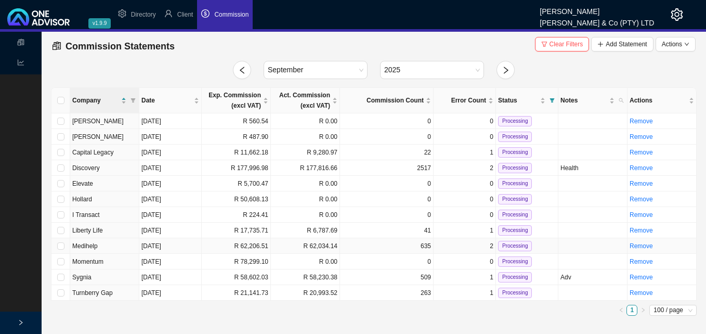
click at [240, 248] on td "R 62,206.51" at bounding box center [236, 246] width 69 height 16
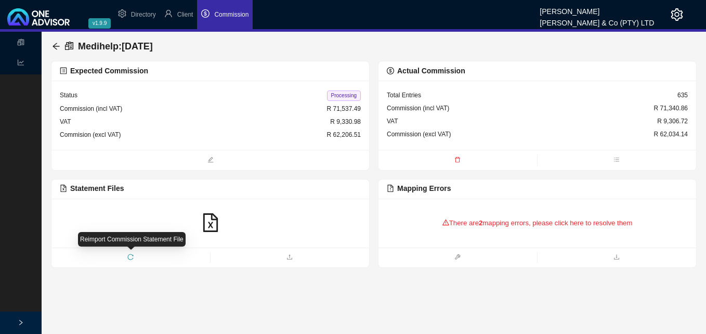
click at [133, 256] on icon "reload" at bounding box center [130, 257] width 6 height 6
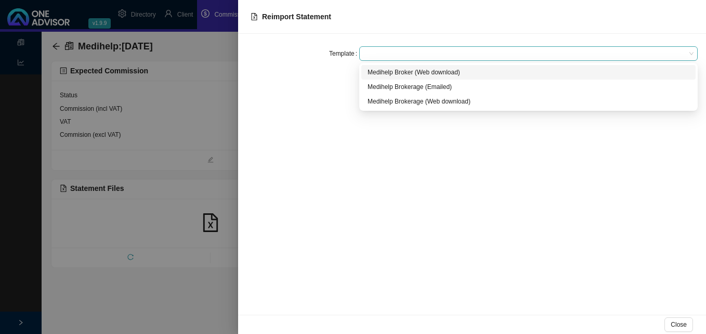
click at [439, 55] on span at bounding box center [529, 54] width 330 height 14
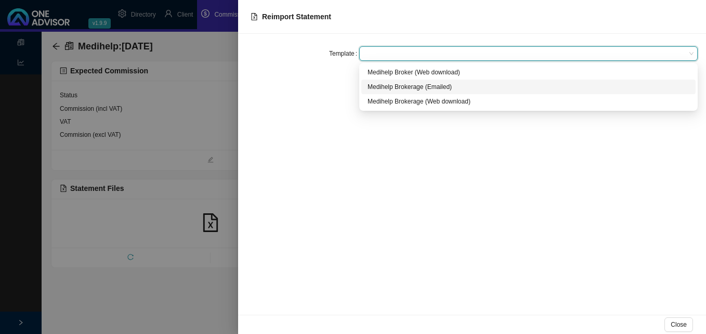
click at [443, 86] on div "Medihelp Brokerage (Emailed)" at bounding box center [529, 87] width 322 height 10
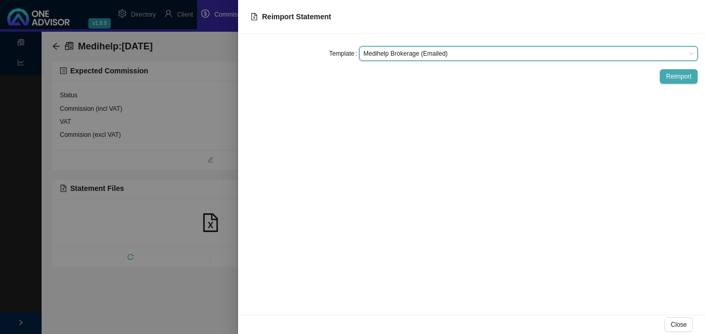
click at [682, 73] on span "Reimport" at bounding box center [678, 76] width 25 height 10
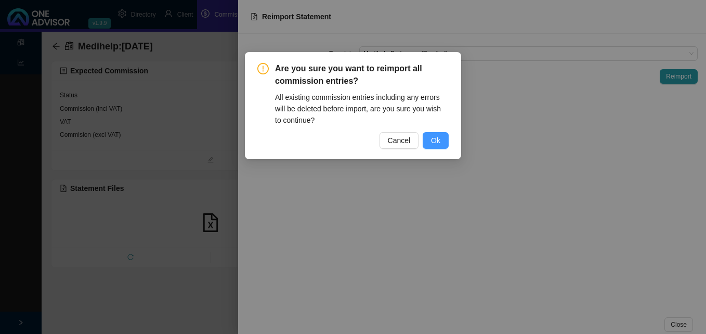
click at [441, 145] on button "Ok" at bounding box center [436, 140] width 26 height 17
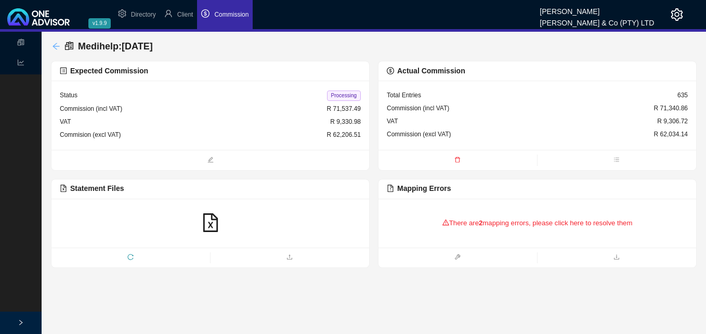
click at [55, 46] on icon "arrow-left" at bounding box center [56, 46] width 7 height 7
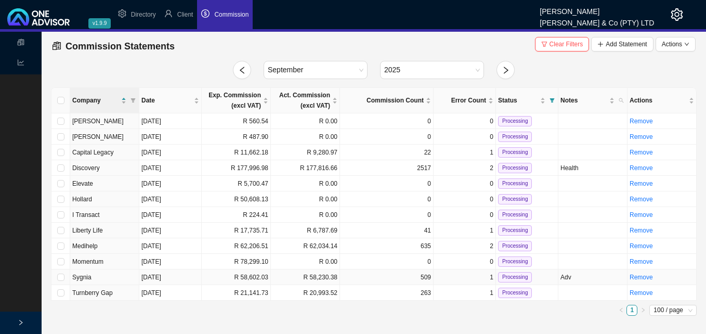
click at [245, 276] on td "R 58,602.03" at bounding box center [236, 277] width 69 height 16
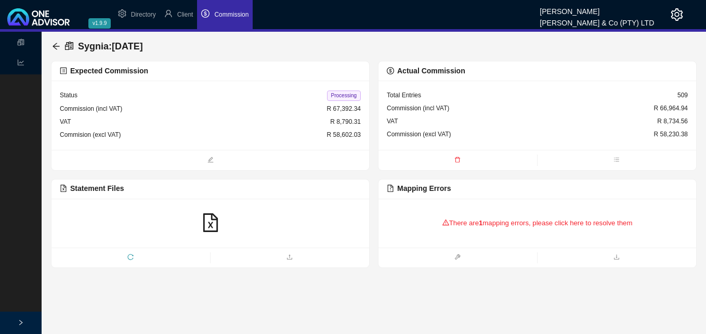
click at [130, 256] on icon "reload" at bounding box center [130, 257] width 6 height 6
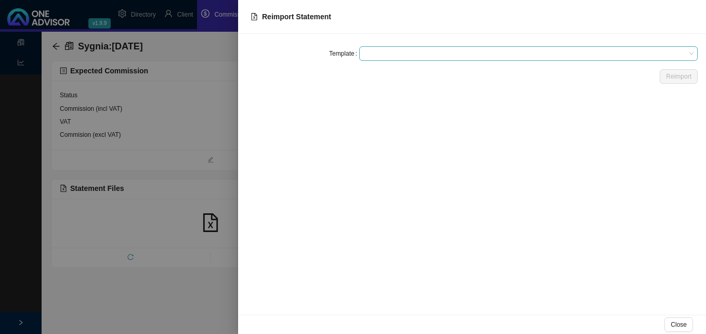
click at [411, 58] on span at bounding box center [529, 54] width 330 height 14
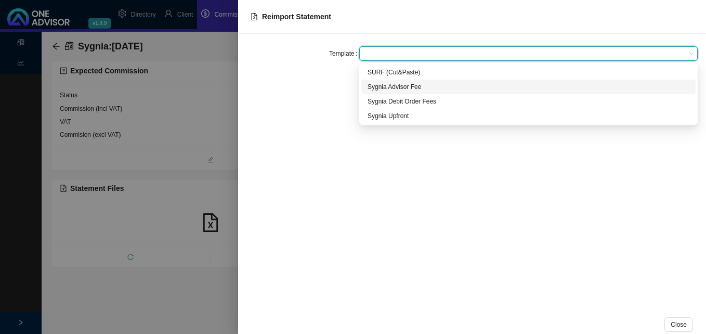
click at [412, 86] on div "Sygnia Advisor Fee" at bounding box center [529, 87] width 322 height 10
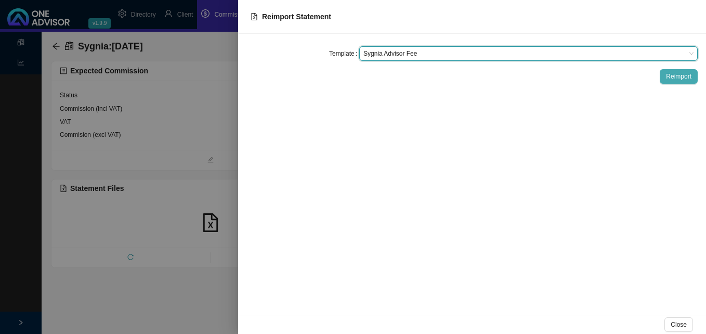
click at [677, 74] on span "Reimport" at bounding box center [678, 76] width 25 height 10
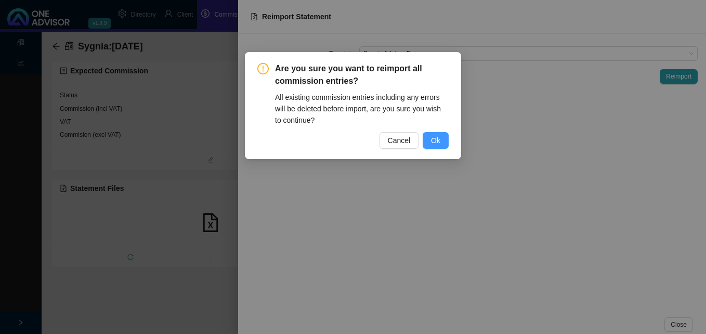
click at [441, 140] on button "Ok" at bounding box center [436, 140] width 26 height 17
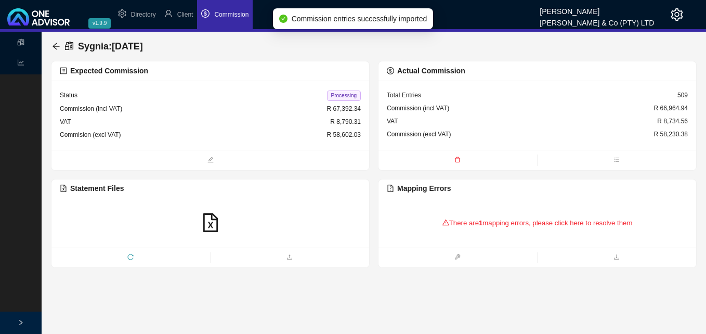
click at [523, 226] on div "There are 1 mapping errors, please click here to resolve them" at bounding box center [537, 223] width 301 height 32
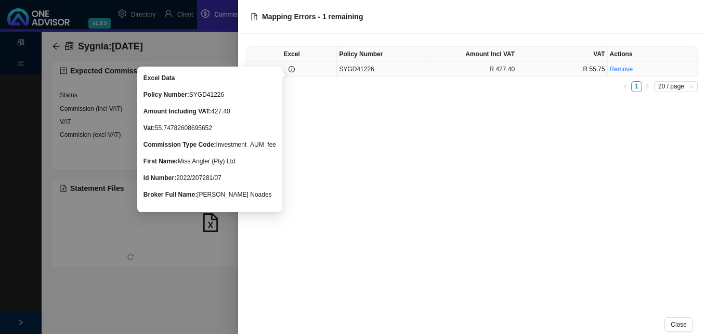
click at [295, 71] on icon "info-circle" at bounding box center [292, 69] width 6 height 6
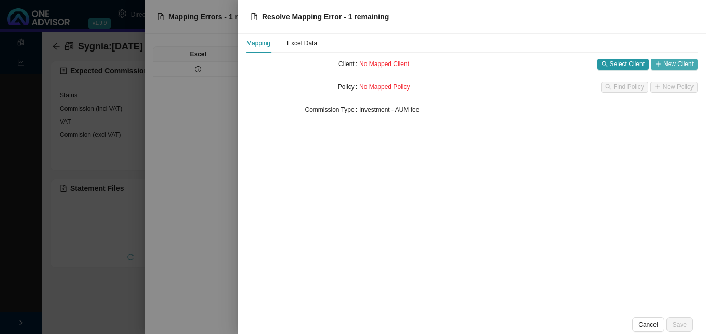
click at [666, 63] on span "New Client" at bounding box center [679, 64] width 30 height 10
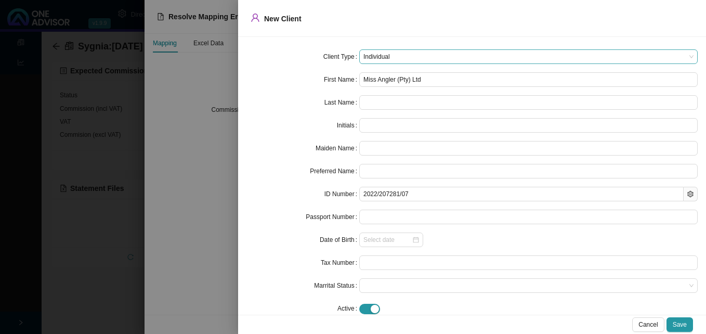
click at [460, 60] on span "Individual" at bounding box center [529, 57] width 330 height 14
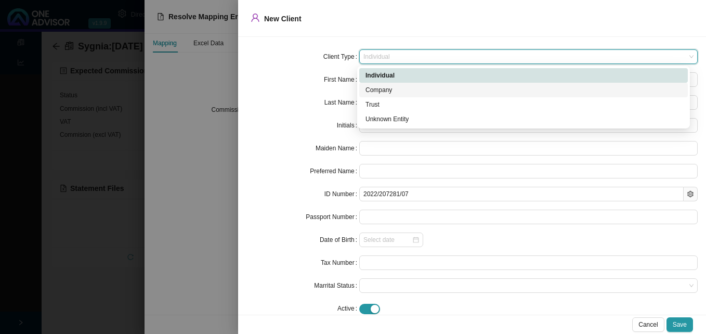
click at [448, 89] on div "Company" at bounding box center [524, 90] width 316 height 10
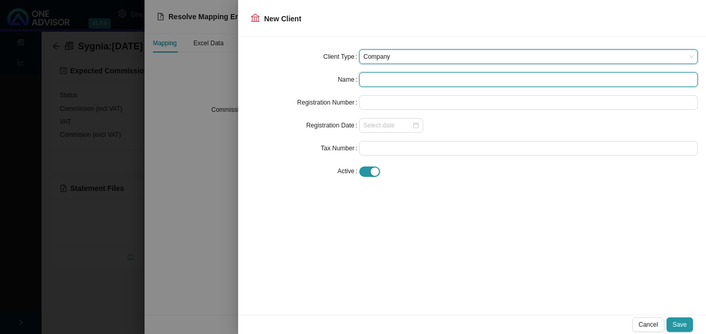
click at [426, 81] on input "text" at bounding box center [528, 79] width 339 height 15
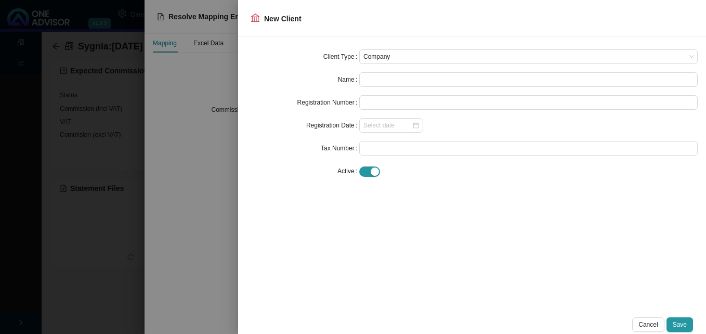
click at [197, 95] on div at bounding box center [353, 167] width 706 height 334
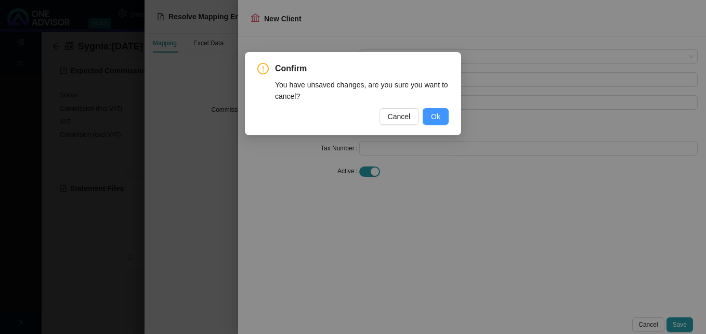
click at [431, 114] on button "Ok" at bounding box center [436, 116] width 26 height 17
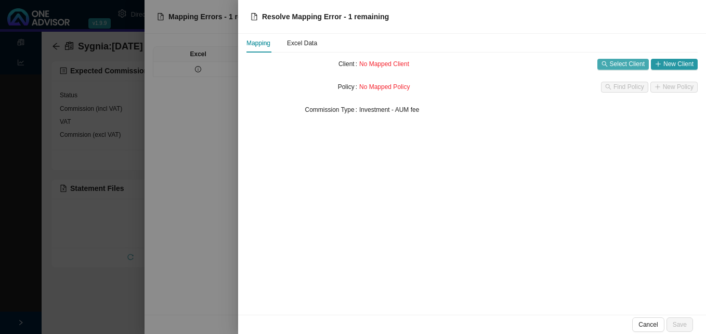
click at [625, 62] on span "Select Client" at bounding box center [627, 64] width 35 height 10
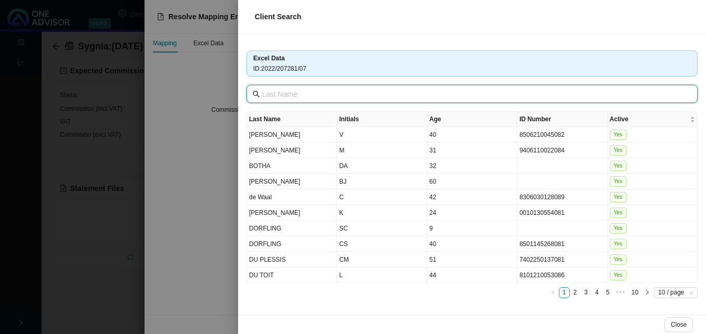
click at [346, 97] on input "text" at bounding box center [473, 93] width 422 height 11
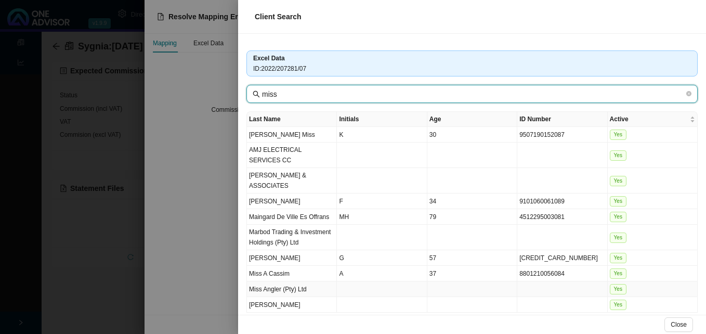
type input "miss"
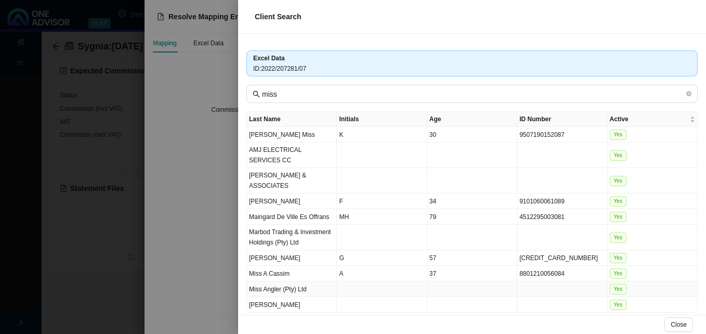
click at [407, 281] on td at bounding box center [382, 289] width 90 height 16
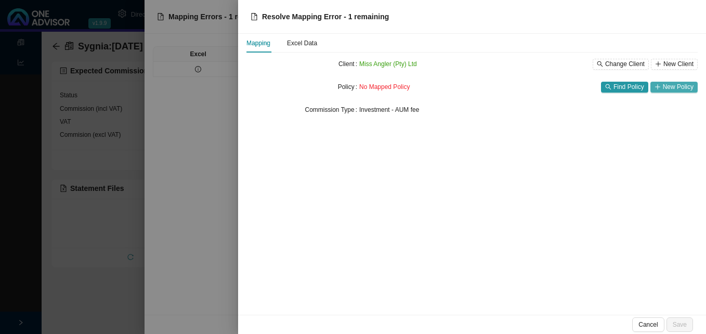
click at [661, 84] on icon "plus" at bounding box center [658, 87] width 6 height 6
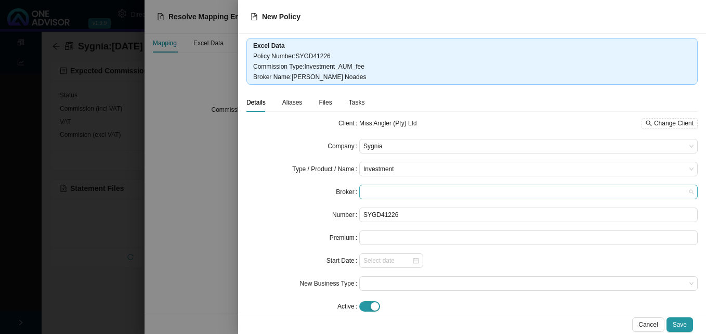
click at [435, 195] on span at bounding box center [529, 192] width 330 height 14
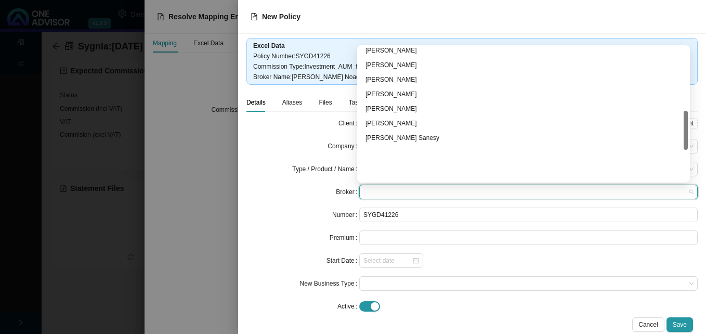
scroll to position [214, 0]
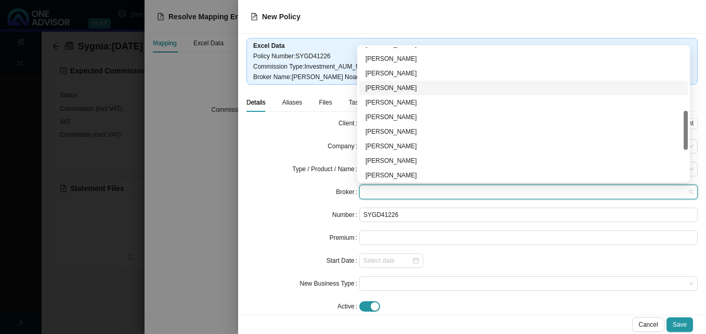
click at [418, 87] on div "[PERSON_NAME]" at bounding box center [524, 88] width 316 height 10
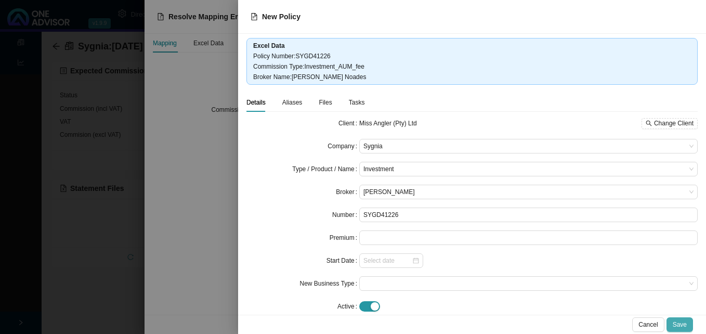
click at [676, 321] on span "Save" at bounding box center [680, 324] width 14 height 10
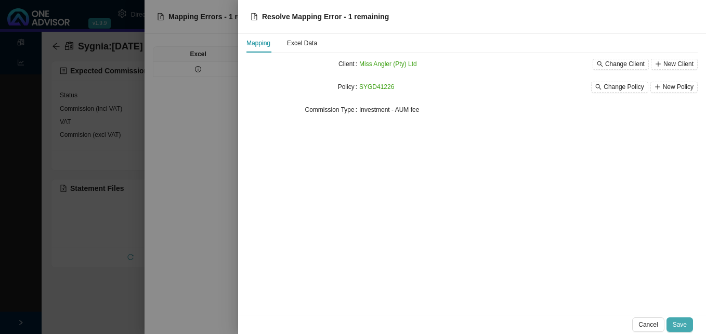
click at [678, 323] on span "Save" at bounding box center [680, 324] width 14 height 10
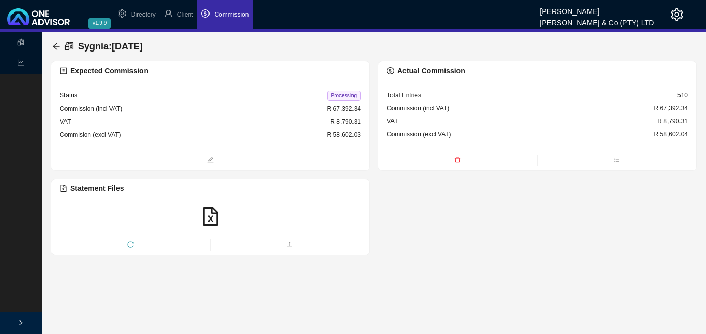
click at [340, 96] on span "Processing" at bounding box center [344, 96] width 34 height 10
click at [54, 46] on icon "arrow-left" at bounding box center [56, 46] width 7 height 7
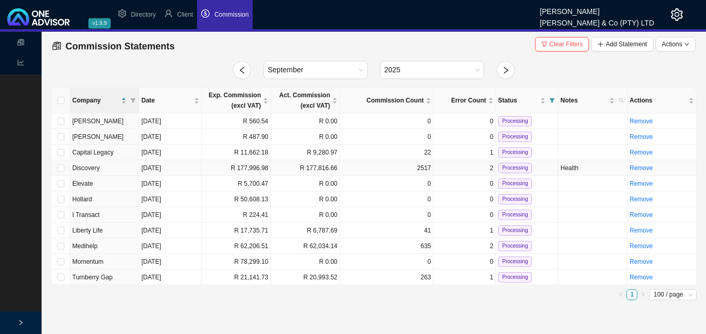
click at [294, 172] on td "R 177,816.66" at bounding box center [305, 168] width 69 height 16
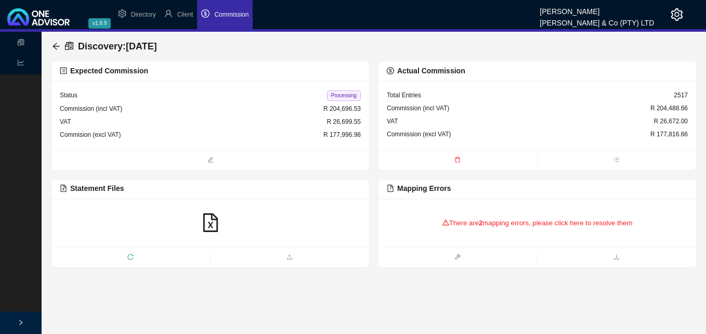
click at [507, 217] on div "There are 2 mapping errors, please click here to resolve them" at bounding box center [537, 223] width 301 height 32
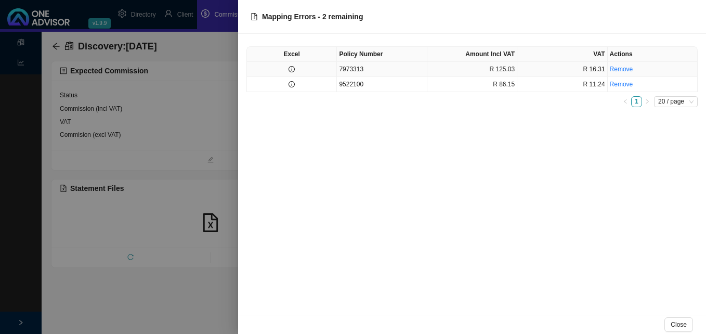
click at [305, 73] on td at bounding box center [292, 69] width 90 height 15
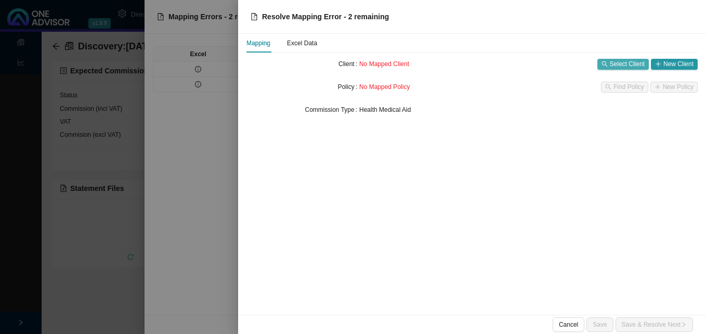
click at [621, 63] on span "Select Client" at bounding box center [627, 64] width 35 height 10
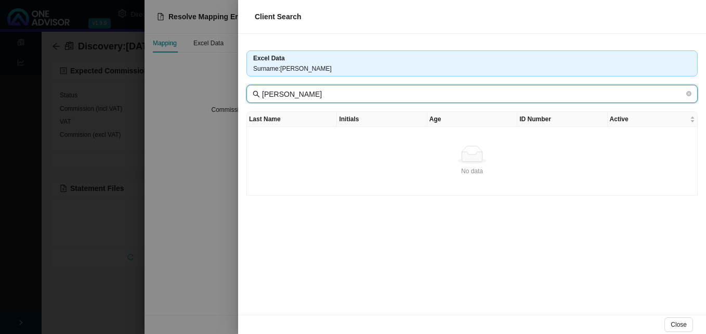
drag, startPoint x: 287, startPoint y: 94, endPoint x: 204, endPoint y: 85, distance: 83.1
click at [213, 87] on div "Client Search Excel Data Surname : [PERSON_NAME] [PERSON_NAME] Last Name Initia…" at bounding box center [353, 167] width 706 height 334
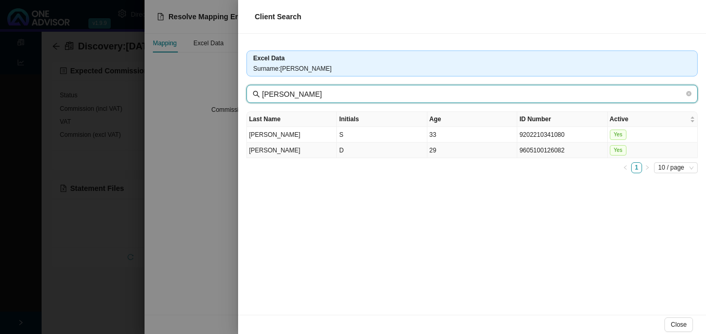
type input "[PERSON_NAME]"
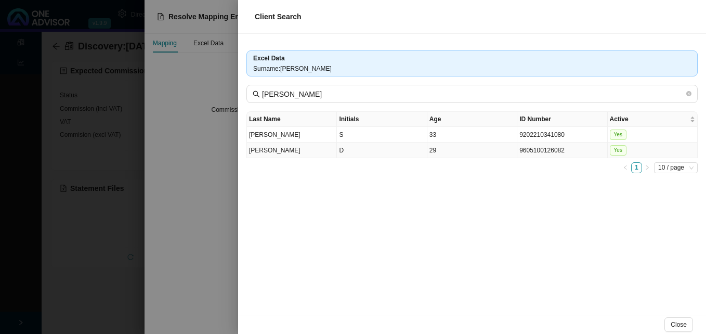
click at [389, 157] on td "D" at bounding box center [382, 151] width 90 height 16
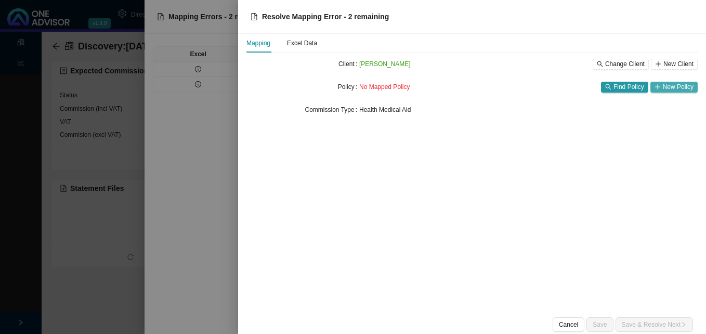
click at [672, 85] on span "New Policy" at bounding box center [678, 87] width 31 height 10
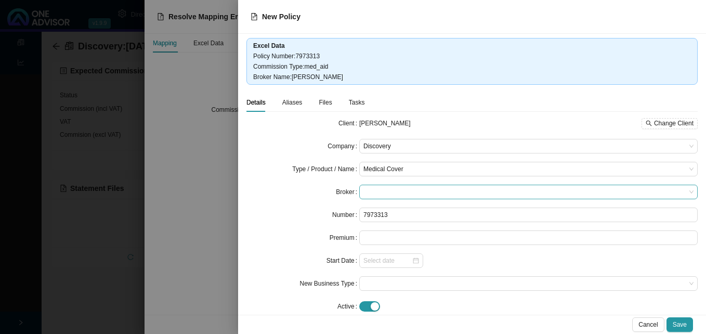
click at [373, 195] on span at bounding box center [529, 192] width 330 height 14
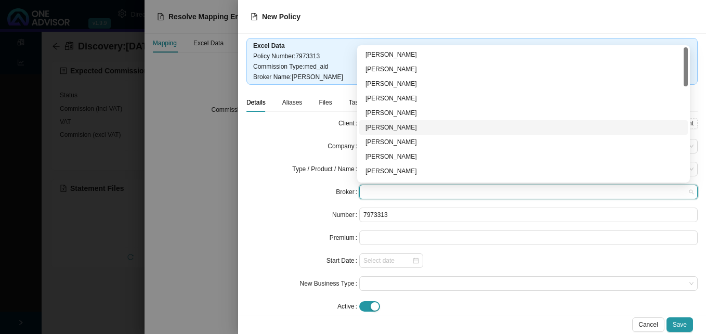
click at [397, 126] on div "[PERSON_NAME]" at bounding box center [524, 127] width 316 height 10
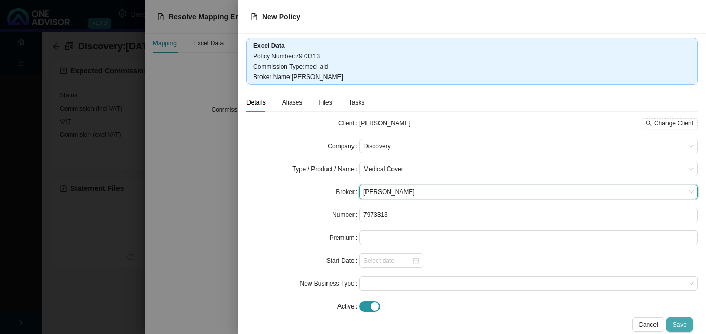
click at [679, 324] on span "Save" at bounding box center [680, 324] width 14 height 10
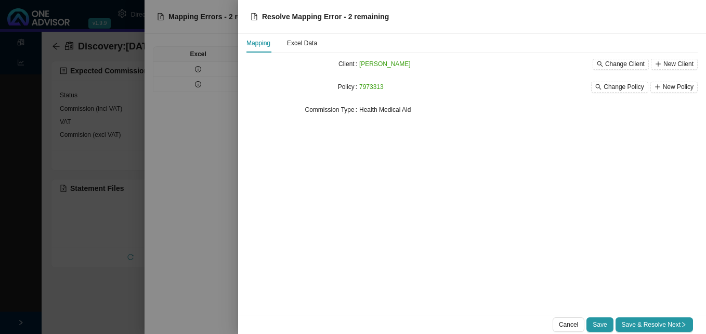
click at [679, 324] on span "Save & Resolve Next" at bounding box center [654, 324] width 65 height 10
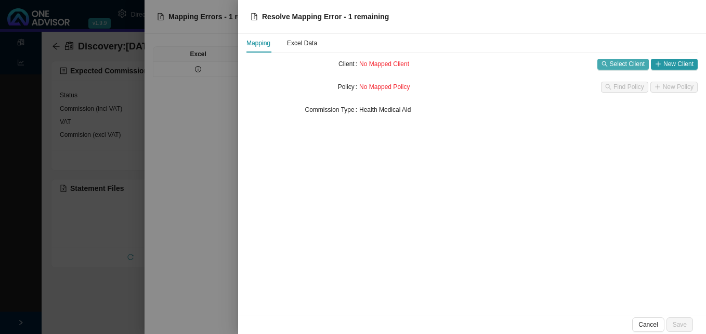
click at [615, 63] on span "Select Client" at bounding box center [627, 64] width 35 height 10
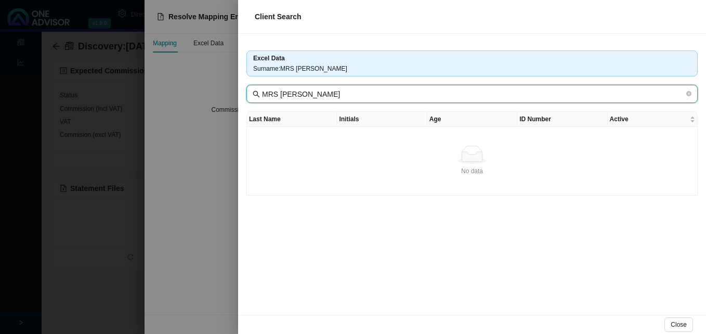
drag, startPoint x: 285, startPoint y: 95, endPoint x: 237, endPoint y: 86, distance: 48.8
click at [240, 86] on div "Excel Data Surname : MRS [PERSON_NAME] MRS [PERSON_NAME] Last Name Initials Age…" at bounding box center [472, 174] width 468 height 281
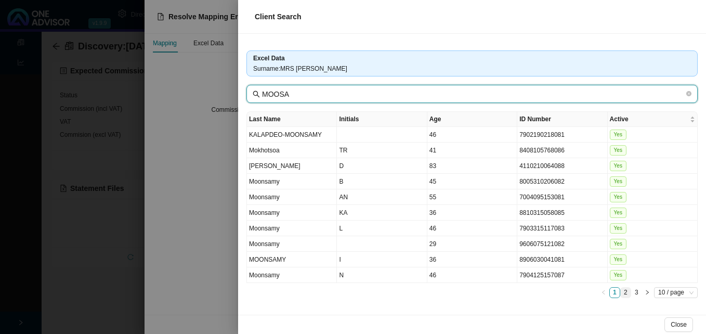
type input "MOOSA"
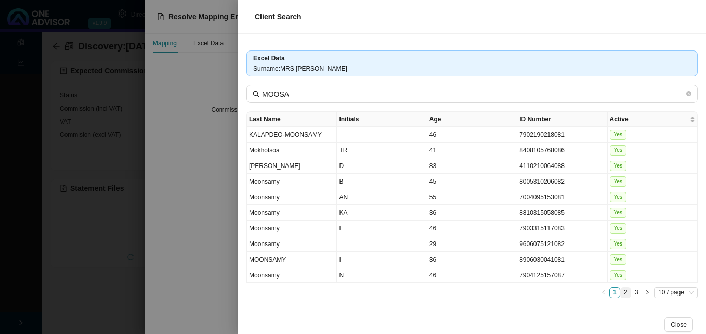
click at [624, 291] on link "2" at bounding box center [626, 293] width 10 height 10
click at [636, 294] on link "3" at bounding box center [637, 293] width 10 height 10
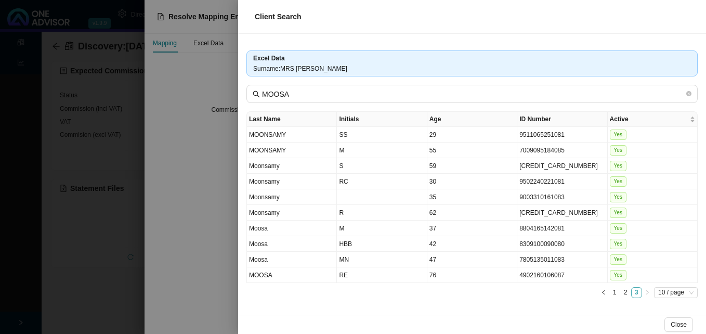
click at [637, 293] on link "3" at bounding box center [637, 293] width 10 height 10
click at [637, 292] on link "3" at bounding box center [637, 293] width 10 height 10
click at [200, 222] on div at bounding box center [353, 167] width 706 height 334
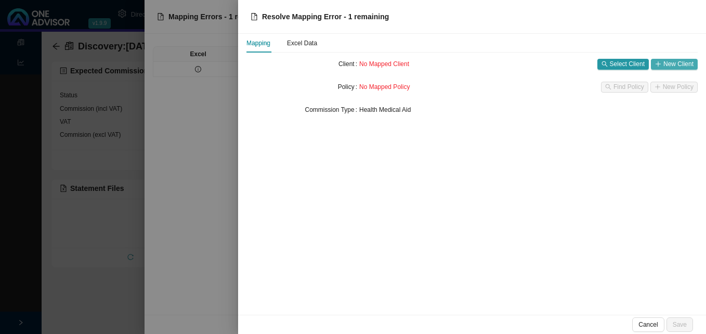
click at [675, 62] on span "New Client" at bounding box center [679, 64] width 30 height 10
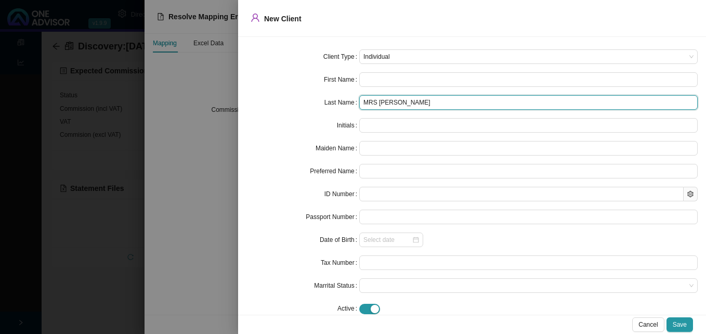
drag, startPoint x: 381, startPoint y: 104, endPoint x: 123, endPoint y: 71, distance: 260.0
click at [208, 85] on div "New Client Client Type Individual First Name Last Name MRS [PERSON_NAME] Initia…" at bounding box center [353, 167] width 706 height 334
type input "MOOSA"
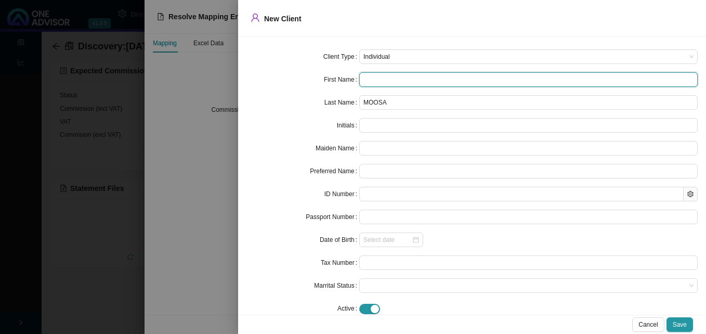
click at [381, 81] on input "text" at bounding box center [528, 79] width 339 height 15
paste input "Raeesa"
type input "Raeesa"
type input "R"
type input "Raeesa"
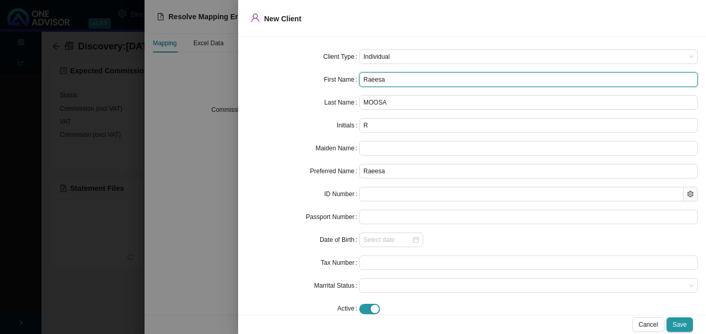
type input "Raeesa"
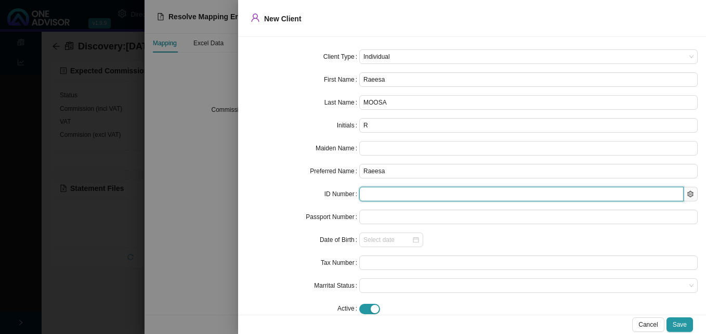
click at [390, 197] on input "text" at bounding box center [521, 194] width 325 height 15
paste input "0001200425088"
type input "0001200425088"
type input "[DATE]"
type input "0001200425088"
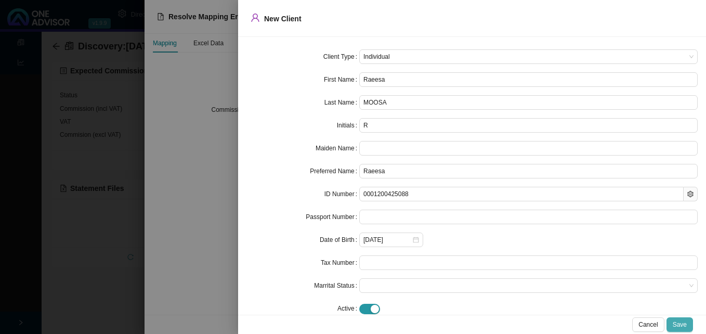
click at [687, 326] on button "Save" at bounding box center [680, 324] width 27 height 15
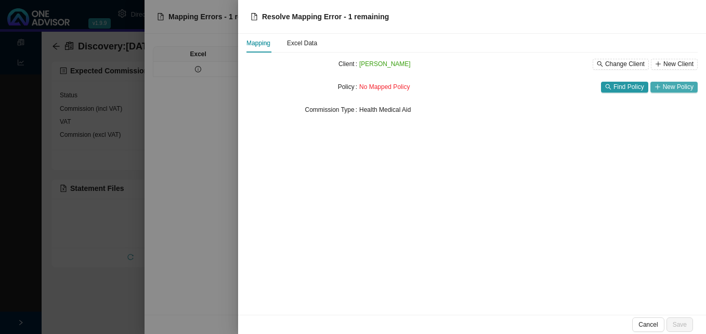
click at [678, 88] on span "New Policy" at bounding box center [678, 87] width 31 height 10
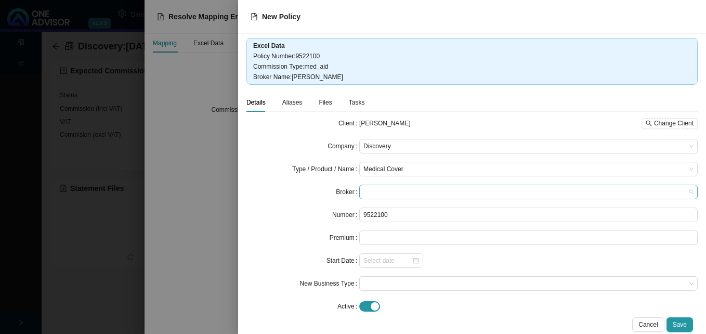
click at [388, 190] on span at bounding box center [529, 192] width 330 height 14
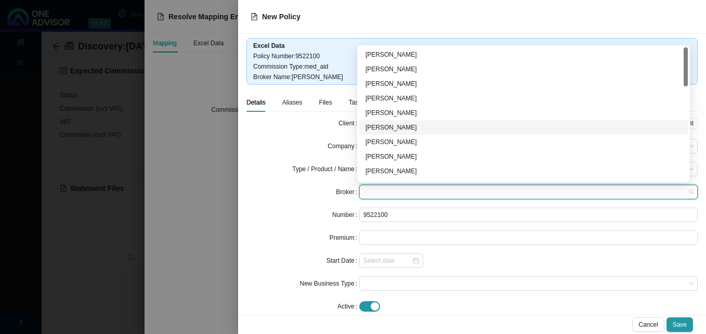
click at [425, 128] on div "[PERSON_NAME]" at bounding box center [524, 127] width 316 height 10
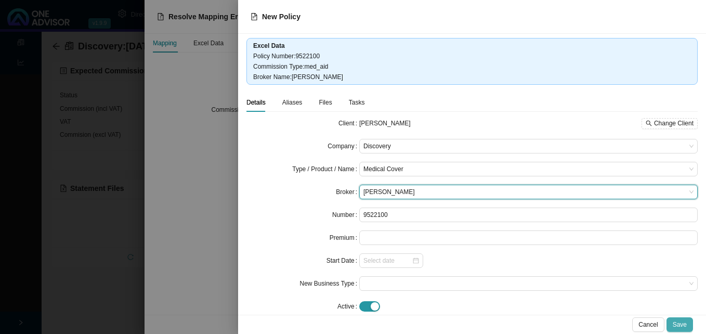
click at [679, 321] on span "Save" at bounding box center [680, 324] width 14 height 10
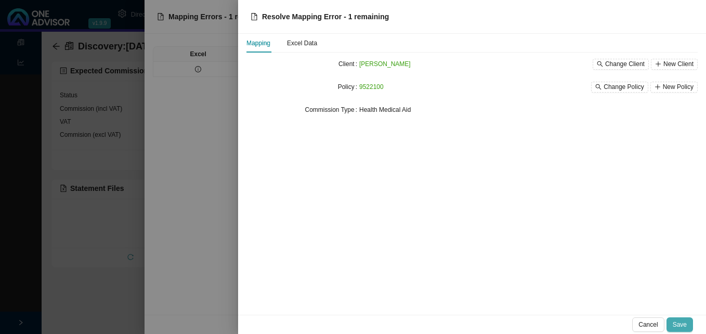
click at [682, 321] on span "Save" at bounding box center [680, 324] width 14 height 10
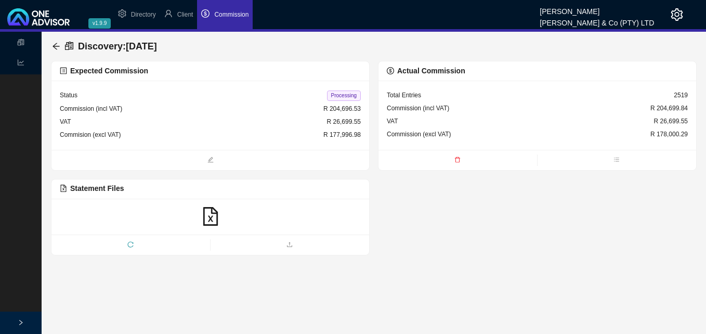
click at [345, 94] on span "Processing" at bounding box center [344, 96] width 34 height 10
